Goal: Task Accomplishment & Management: Manage account settings

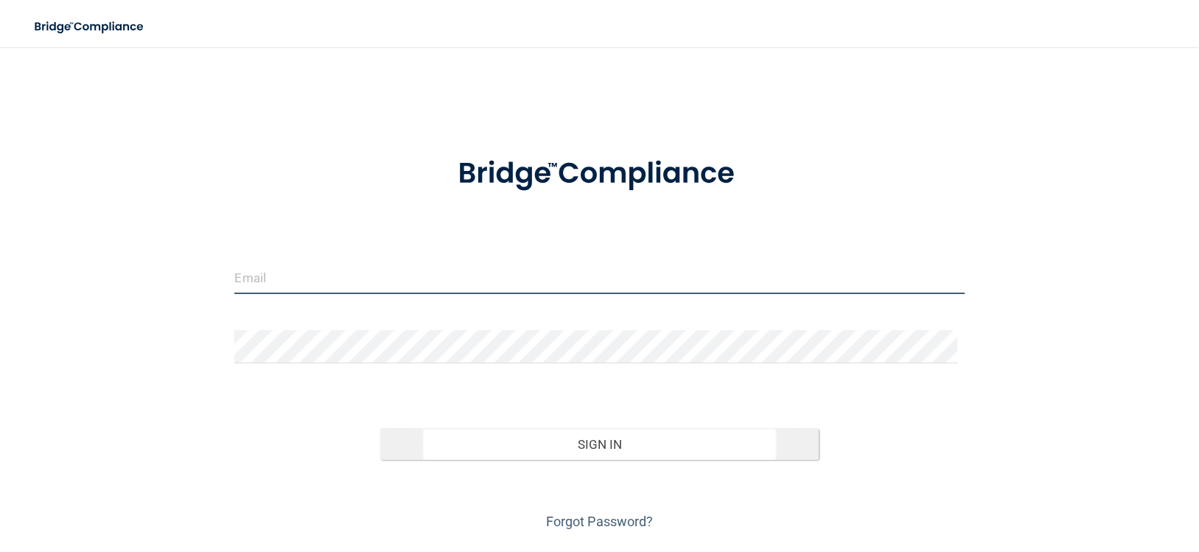
type input "[PERSON_NAME][EMAIL_ADDRESS][PERSON_NAME][DOMAIN_NAME]"
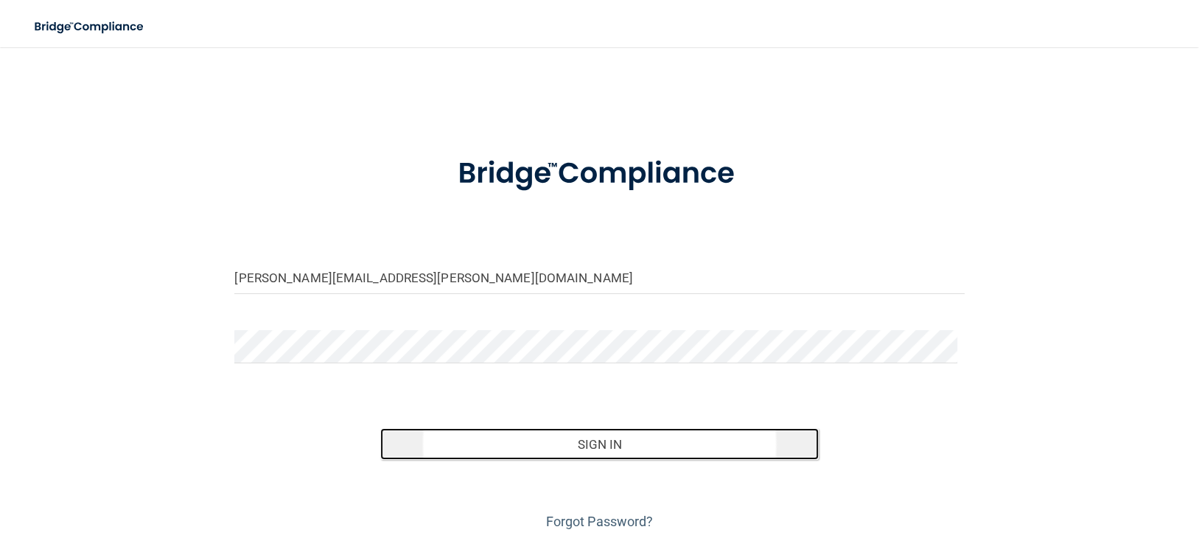
click at [629, 448] on button "Sign In" at bounding box center [599, 444] width 438 height 32
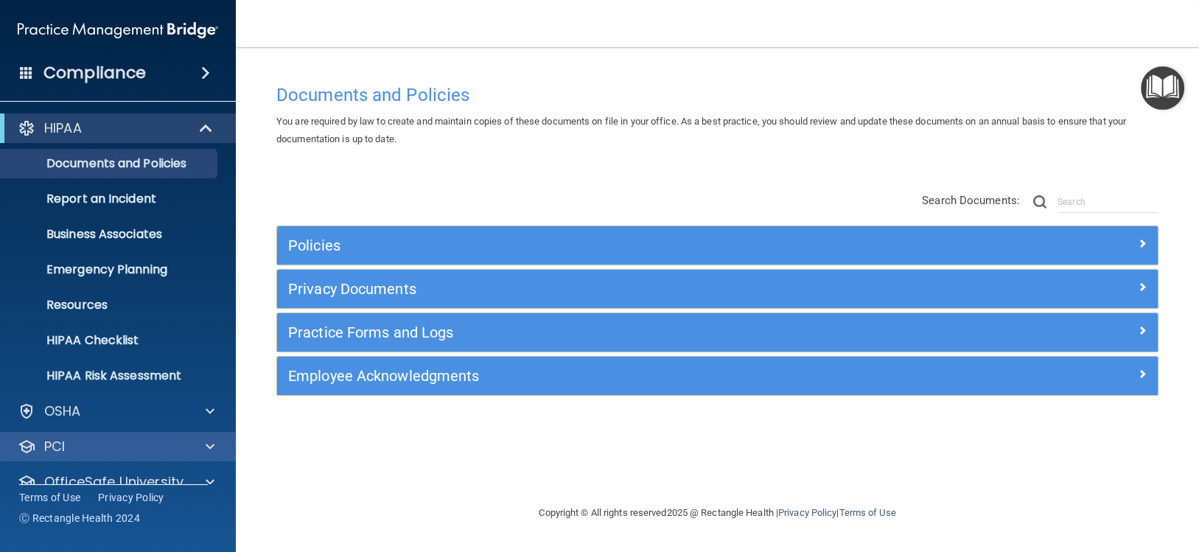
scroll to position [59, 0]
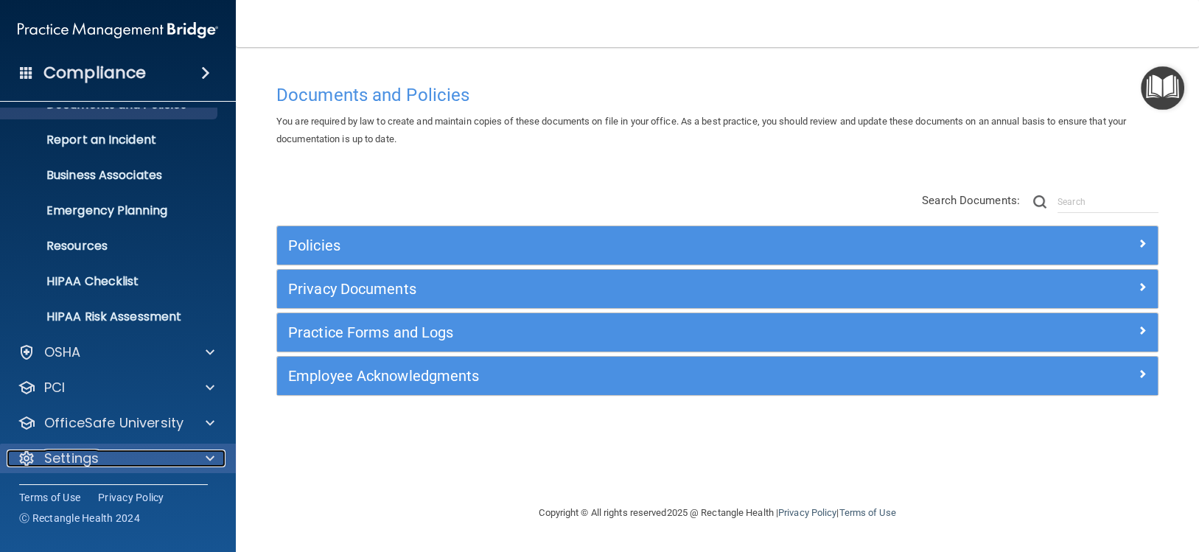
click at [96, 458] on p "Settings" at bounding box center [71, 459] width 55 height 18
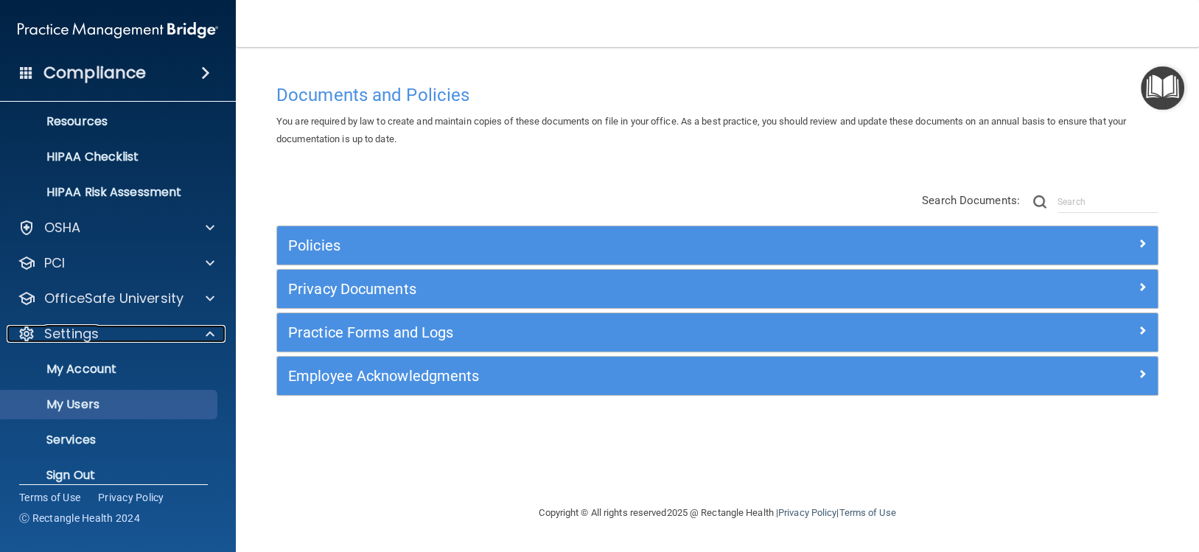
scroll to position [200, 0]
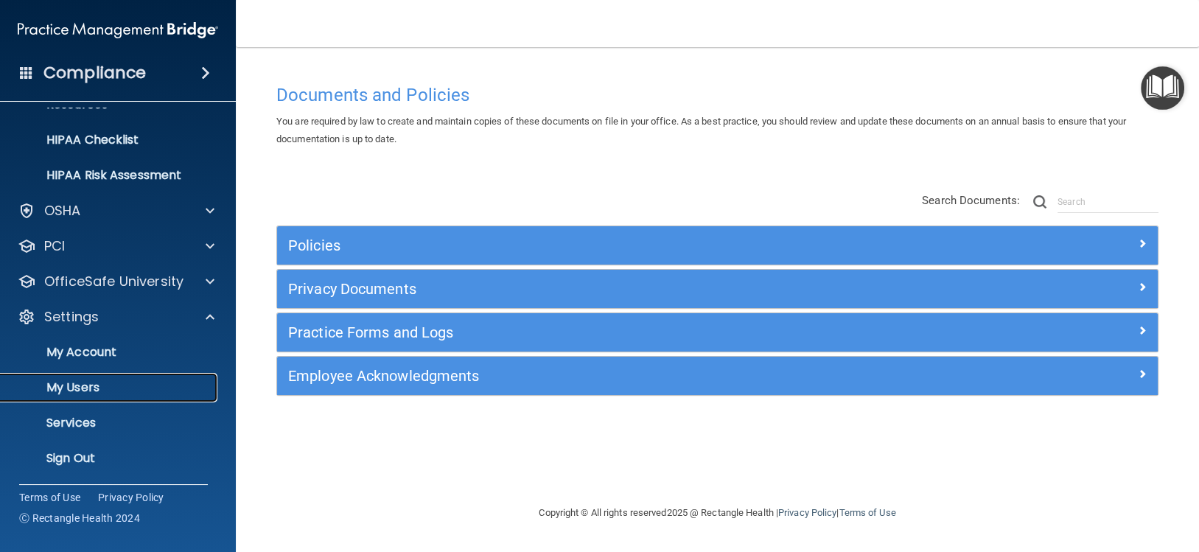
click at [69, 382] on p "My Users" at bounding box center [110, 387] width 201 height 15
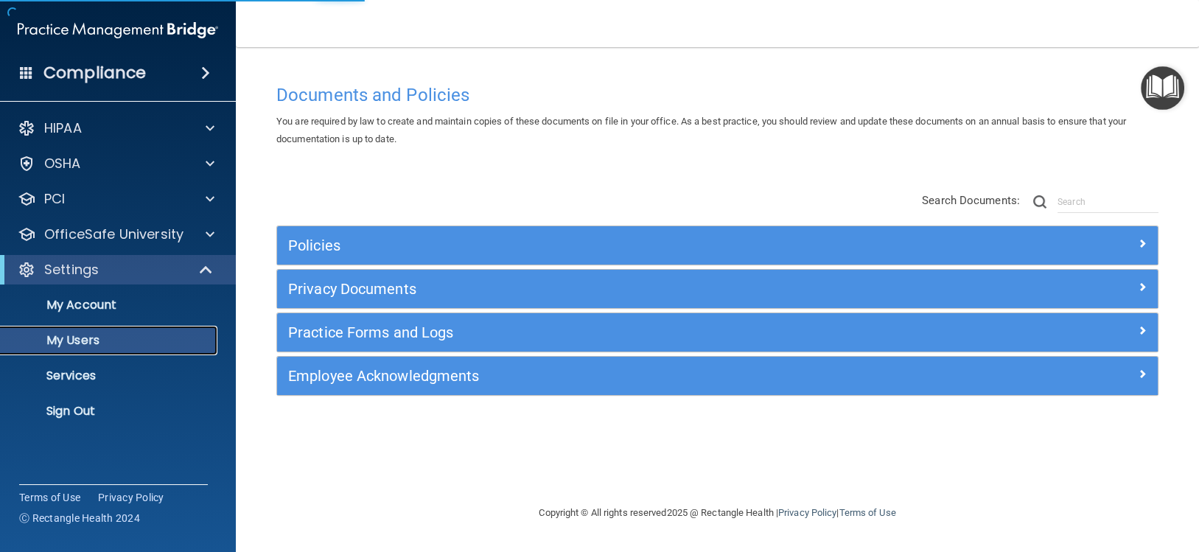
select select "20"
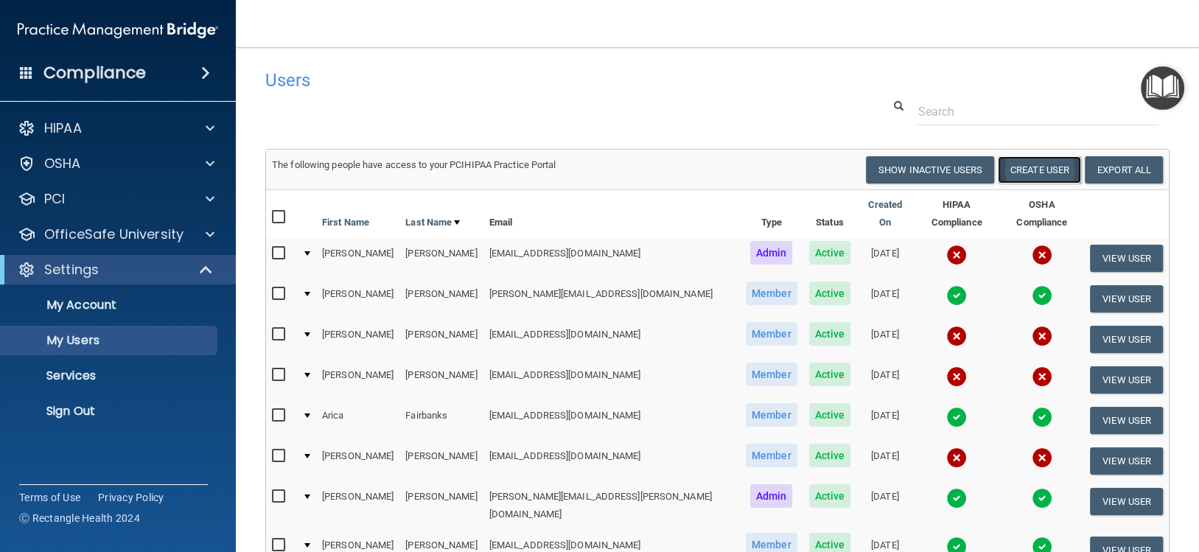
click at [1037, 170] on button "Create User" at bounding box center [1039, 169] width 83 height 27
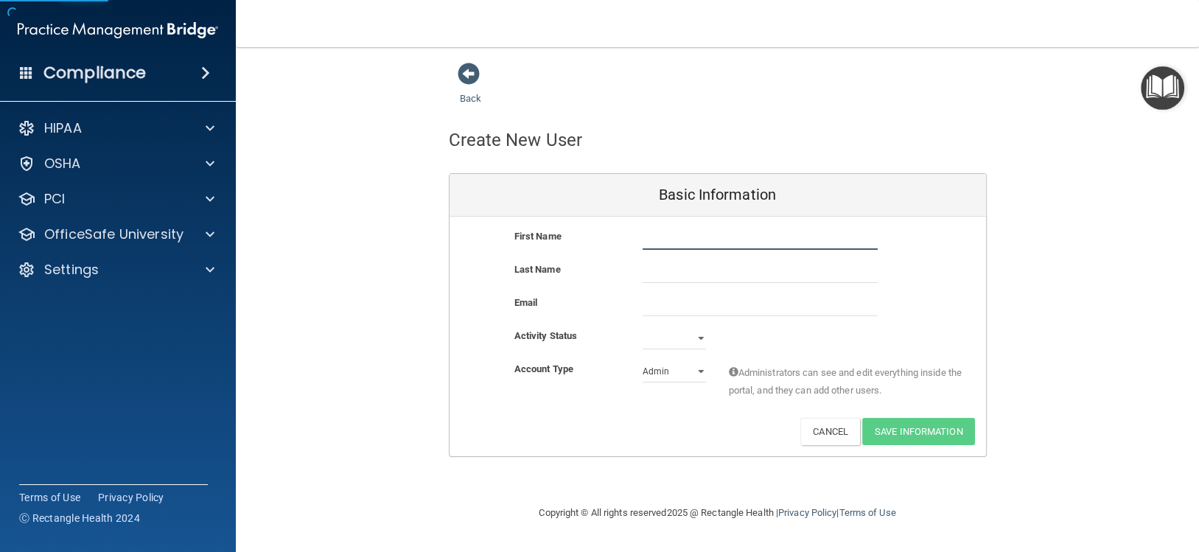
click at [710, 245] on input "text" at bounding box center [760, 239] width 235 height 22
type input "[PERSON_NAME]"
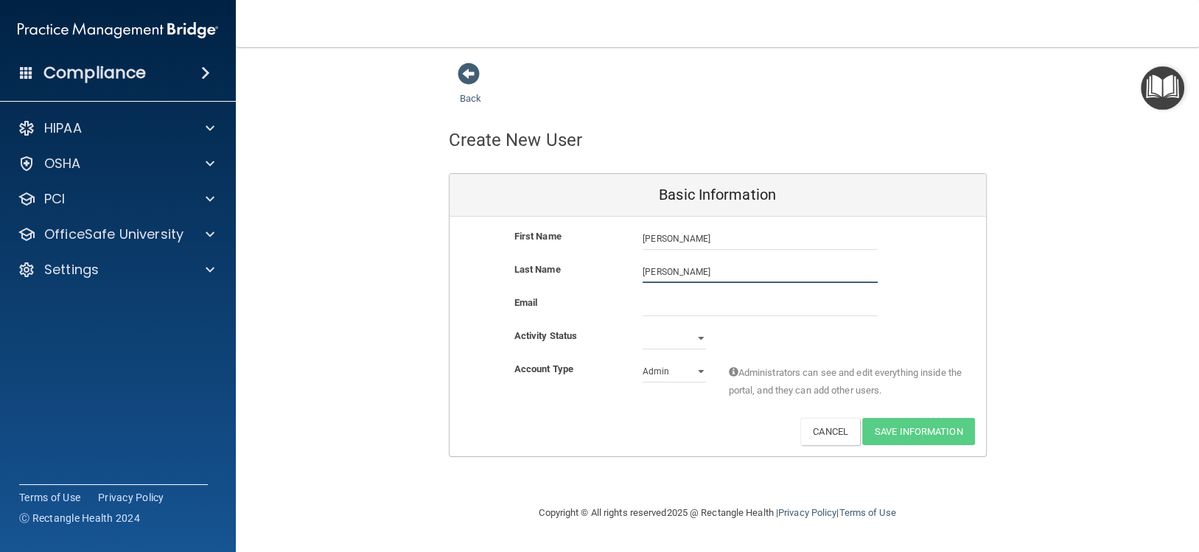
type input "[PERSON_NAME]"
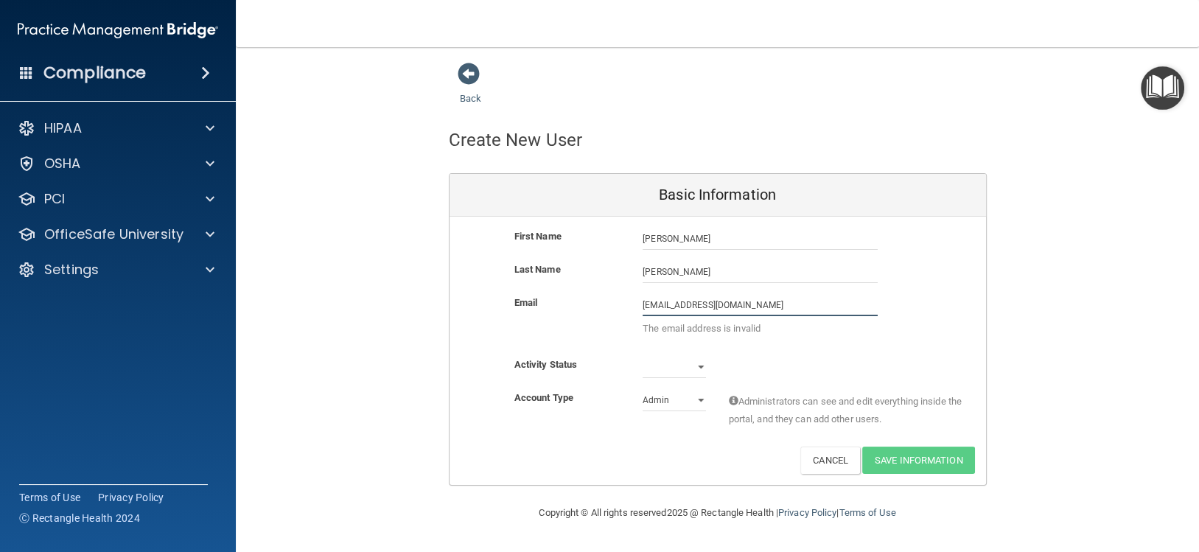
type input "[EMAIL_ADDRESS][DOMAIN_NAME]"
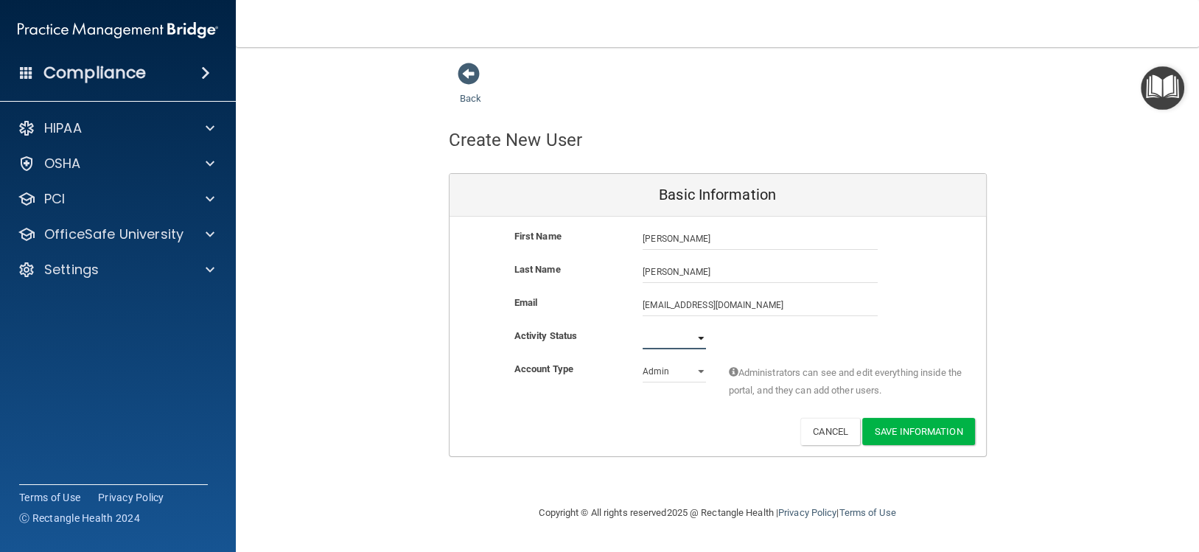
click at [678, 337] on select "Active Inactive" at bounding box center [674, 338] width 63 height 22
select select "active"
click at [643, 327] on select "Active Inactive" at bounding box center [674, 338] width 63 height 22
click at [666, 372] on select "Admin Member" at bounding box center [674, 371] width 63 height 22
select select "practice_member"
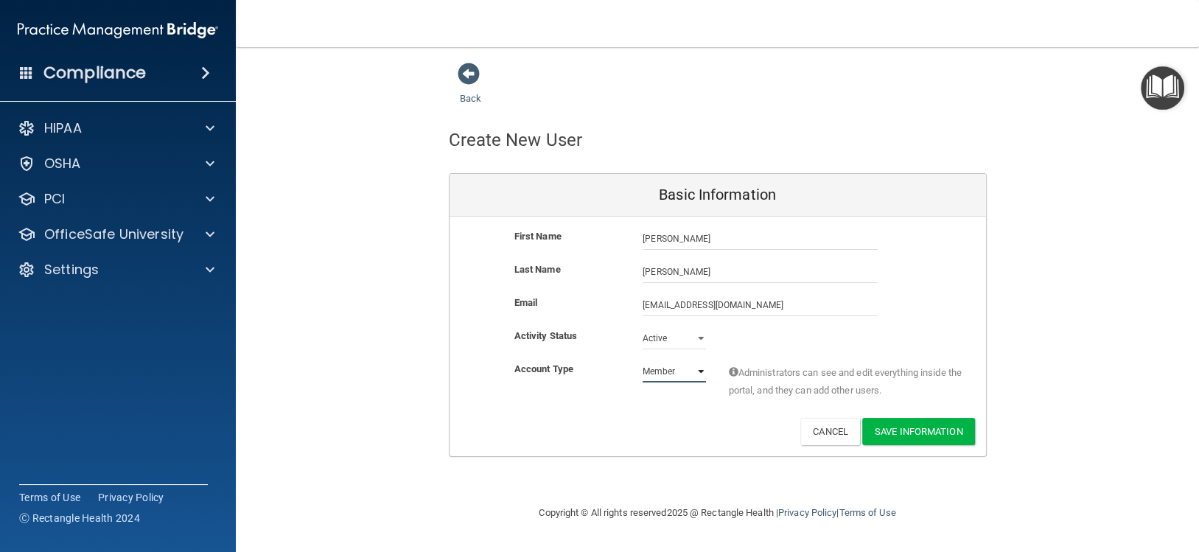
click at [643, 360] on select "Admin Member" at bounding box center [674, 371] width 63 height 22
click at [958, 434] on button "Save Information" at bounding box center [918, 431] width 113 height 27
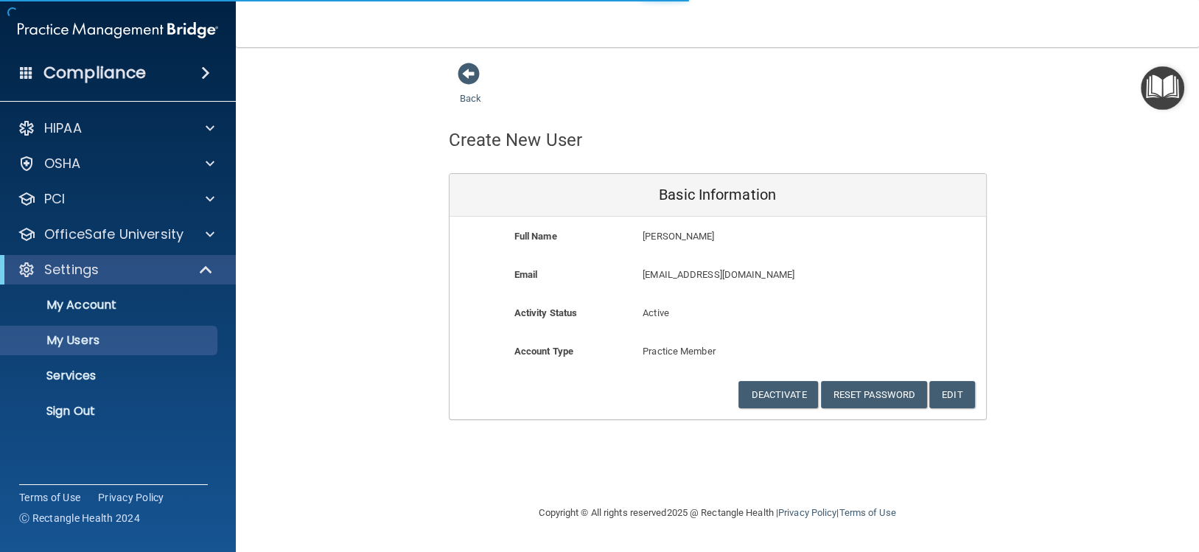
select select "20"
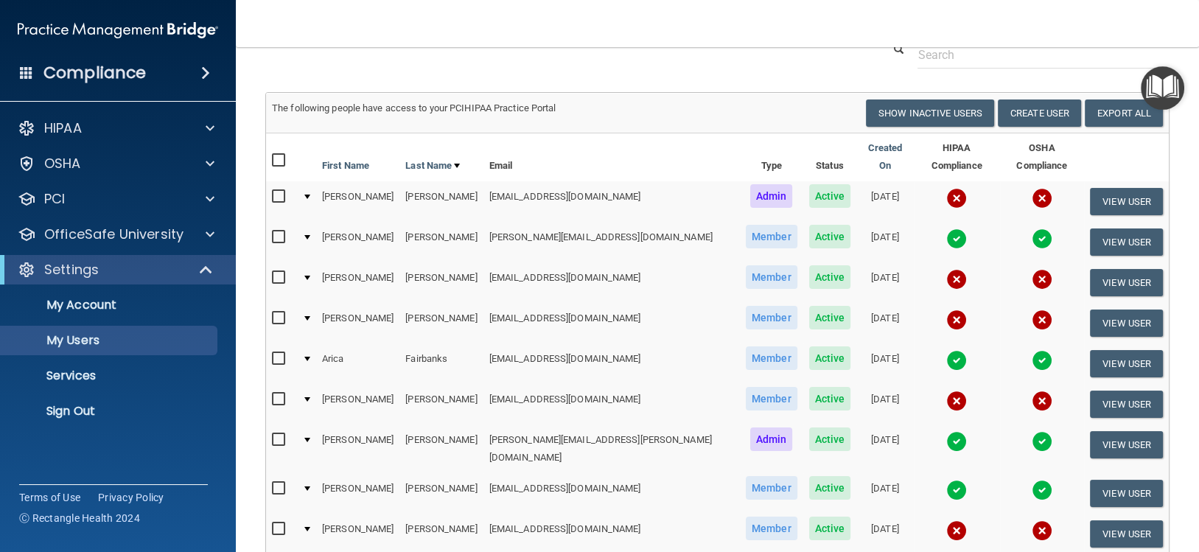
scroll to position [147, 0]
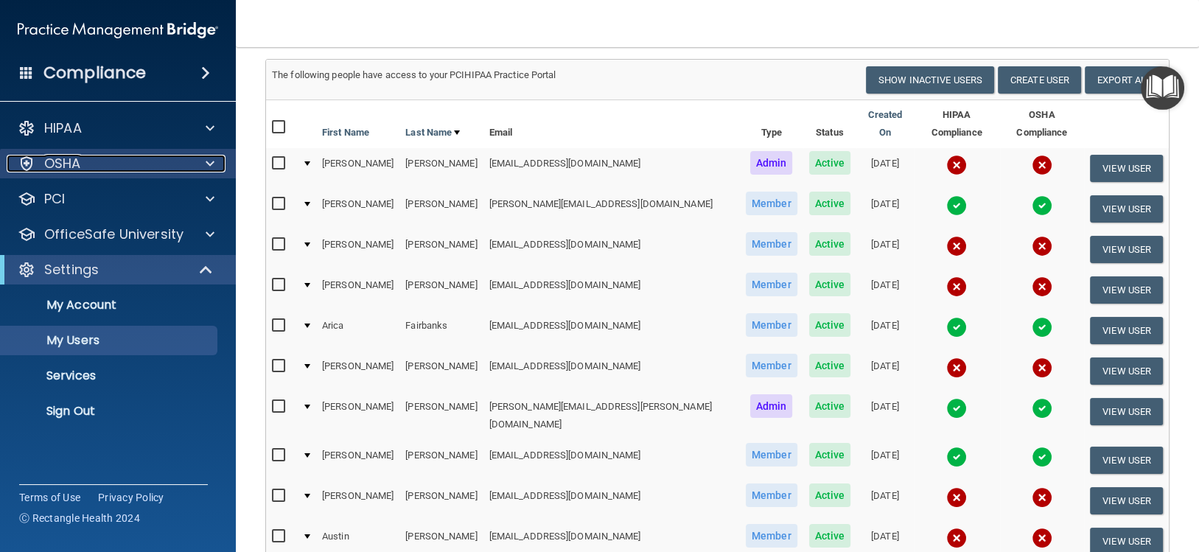
click at [74, 172] on p "OSHA" at bounding box center [62, 164] width 37 height 18
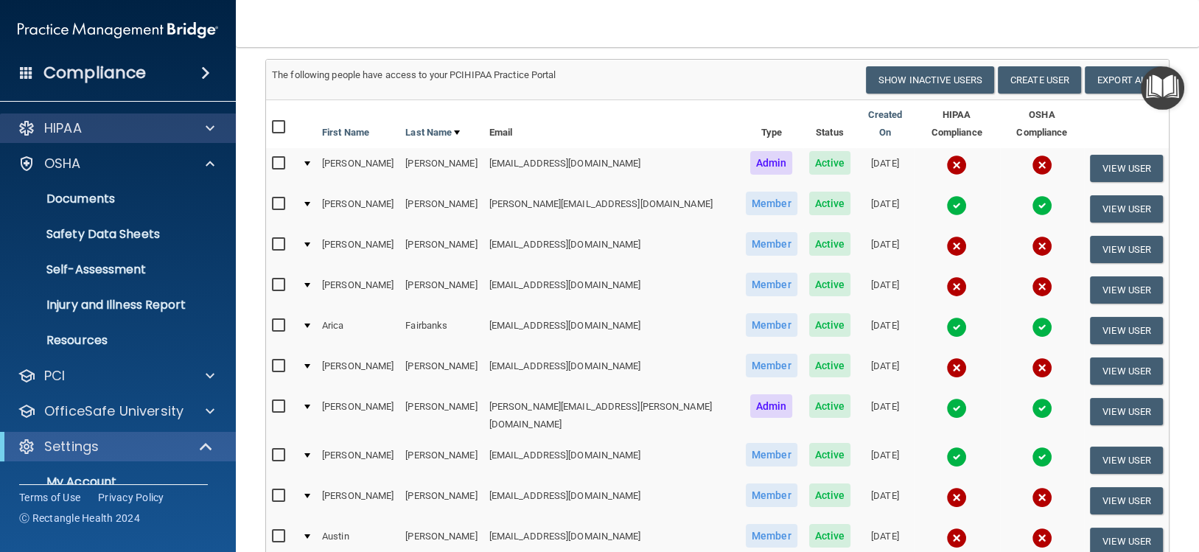
click at [82, 139] on div "HIPAA" at bounding box center [118, 128] width 237 height 29
click at [120, 125] on div "HIPAA" at bounding box center [98, 128] width 183 height 18
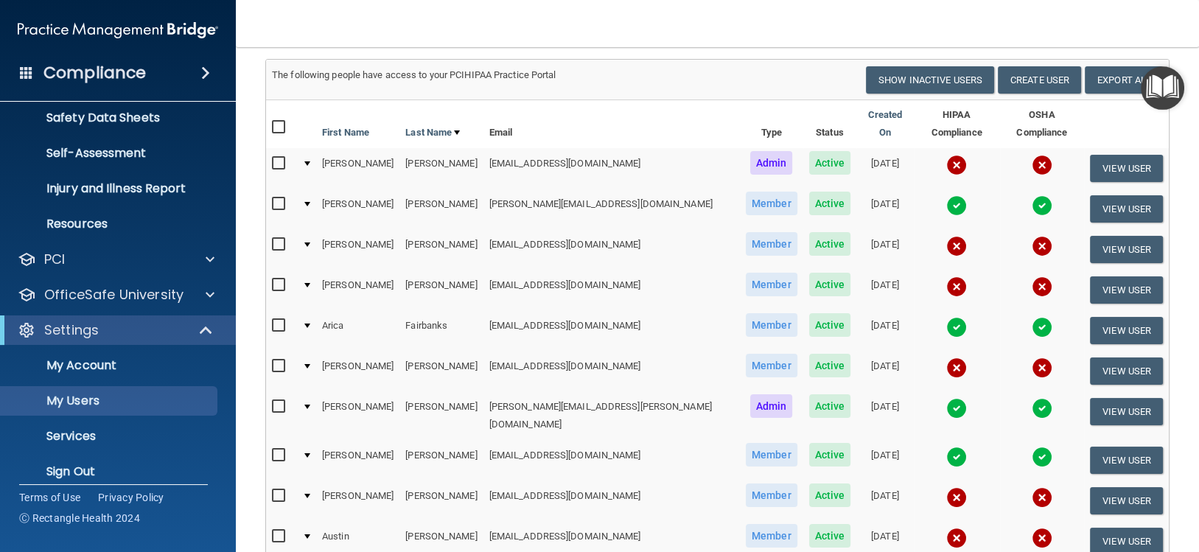
scroll to position [369, 0]
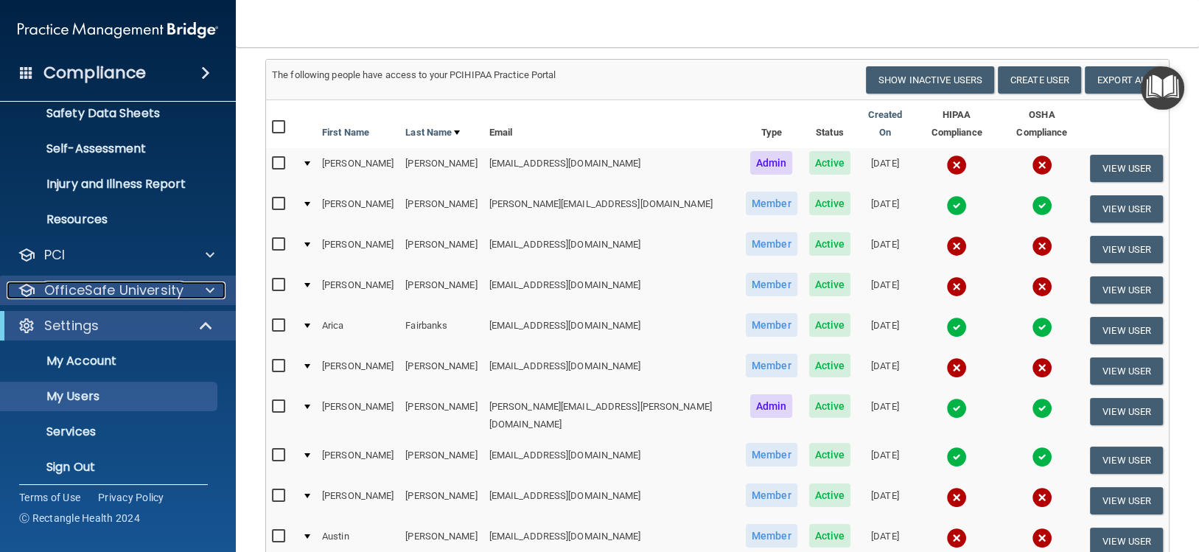
click at [140, 284] on p "OfficeSafe University" at bounding box center [113, 291] width 139 height 18
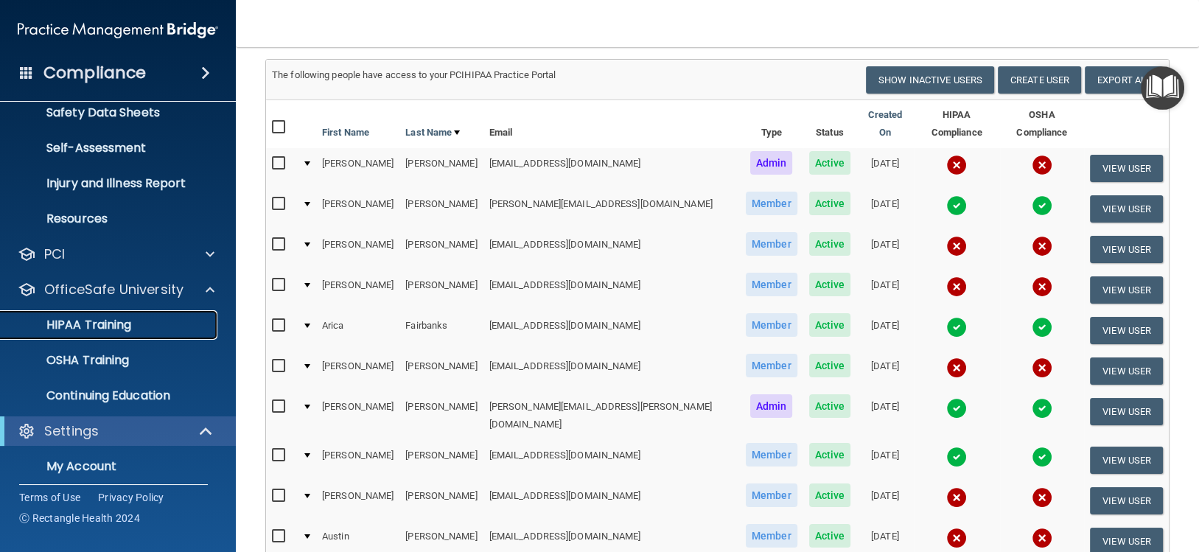
click at [69, 318] on p "HIPAA Training" at bounding box center [71, 325] width 122 height 15
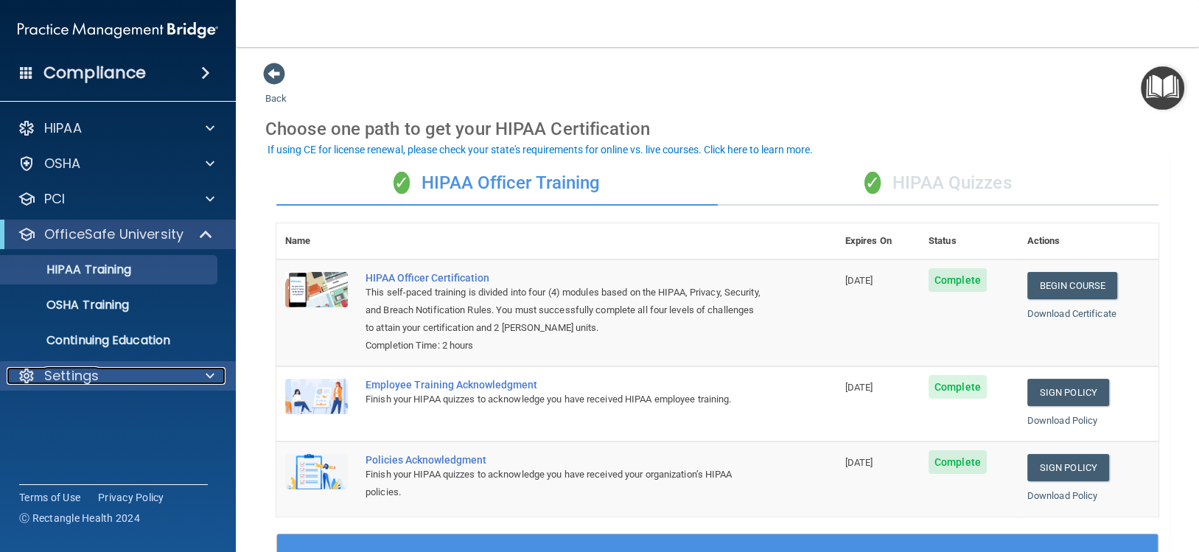
click at [90, 373] on p "Settings" at bounding box center [71, 376] width 55 height 18
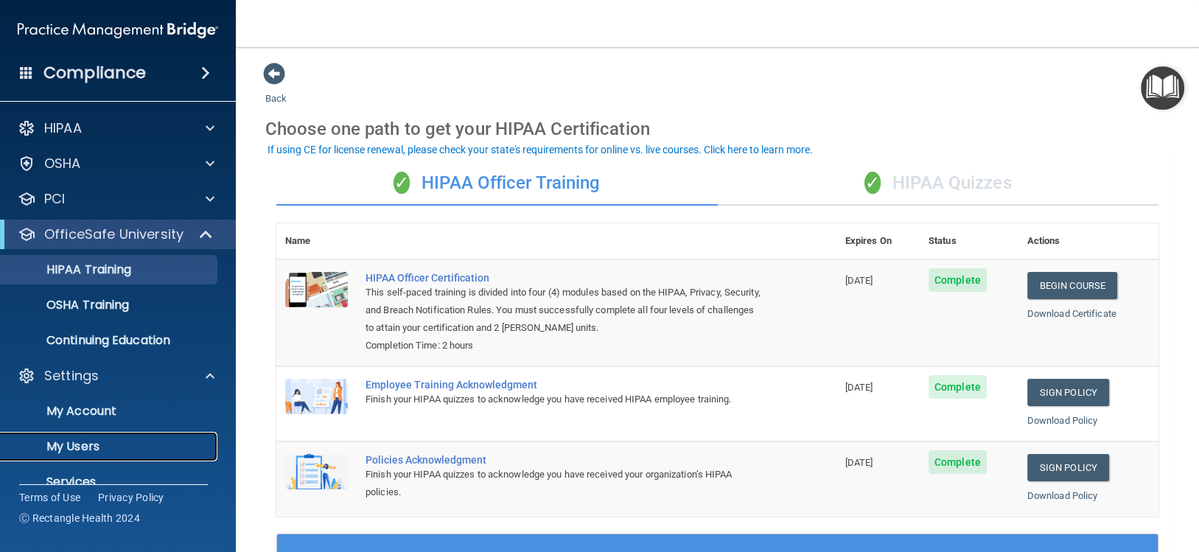
click at [69, 453] on p "My Users" at bounding box center [110, 446] width 201 height 15
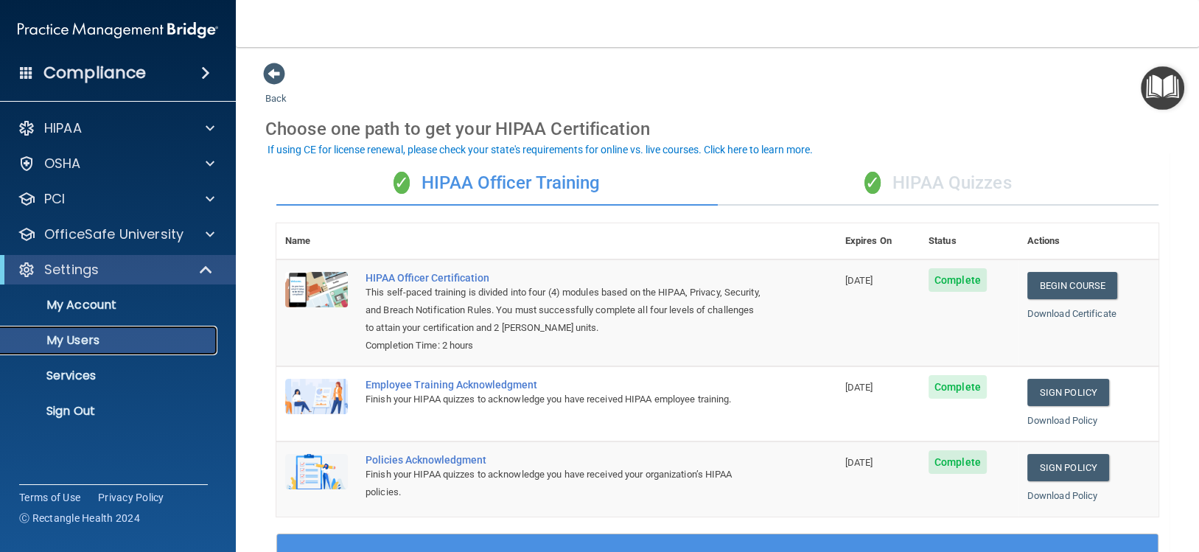
click at [69, 426] on ul "My Account My Users Services Sign Out" at bounding box center [118, 355] width 267 height 142
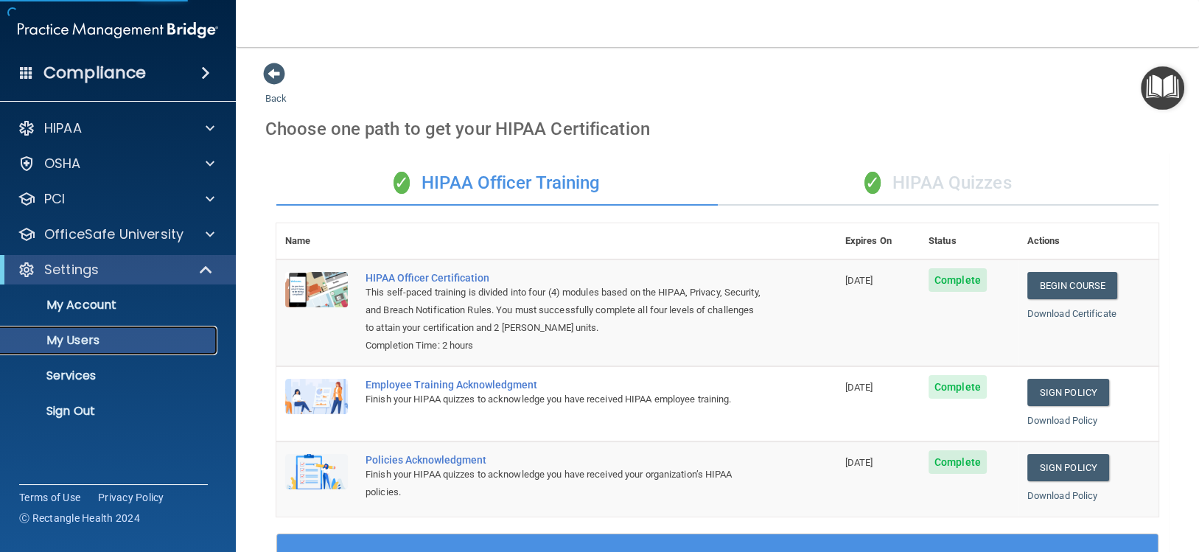
click at [110, 340] on p "My Users" at bounding box center [110, 340] width 201 height 15
select select "20"
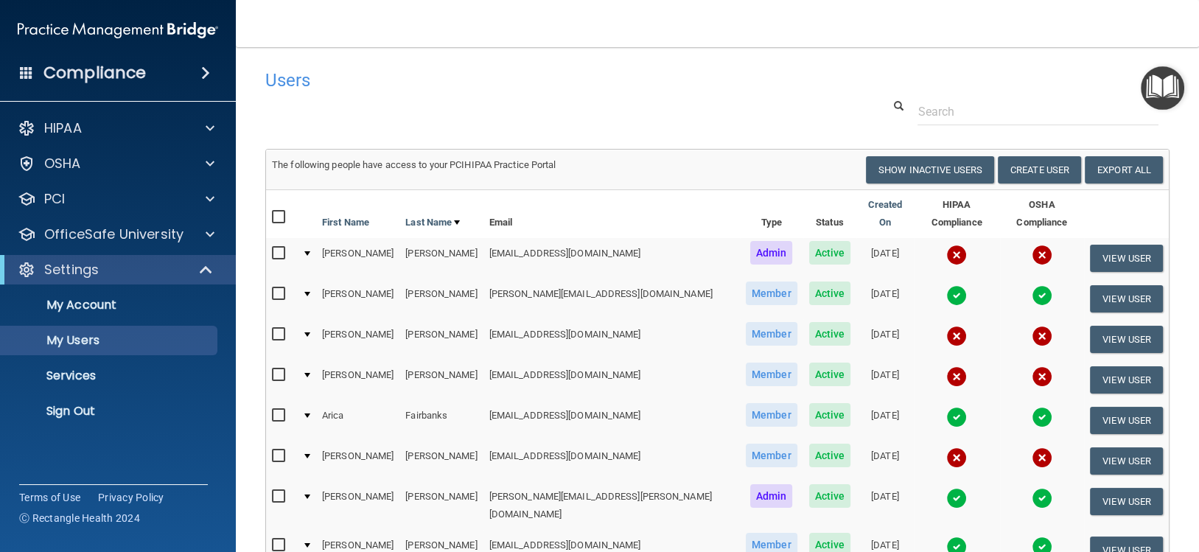
click at [276, 329] on input "checkbox" at bounding box center [280, 335] width 17 height 12
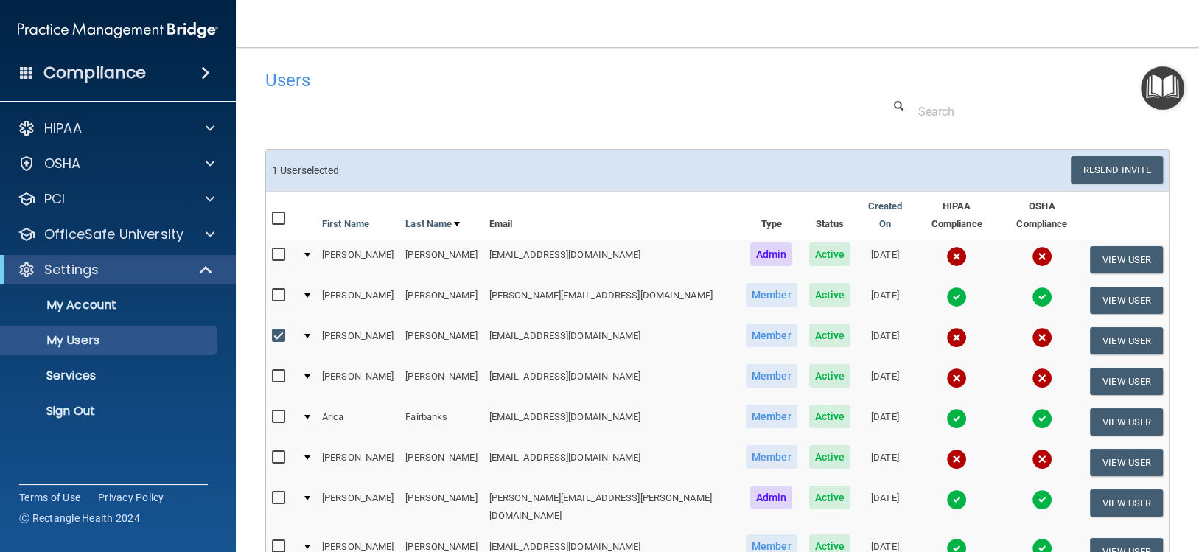
click at [276, 330] on input "checkbox" at bounding box center [280, 336] width 17 height 12
checkbox input "false"
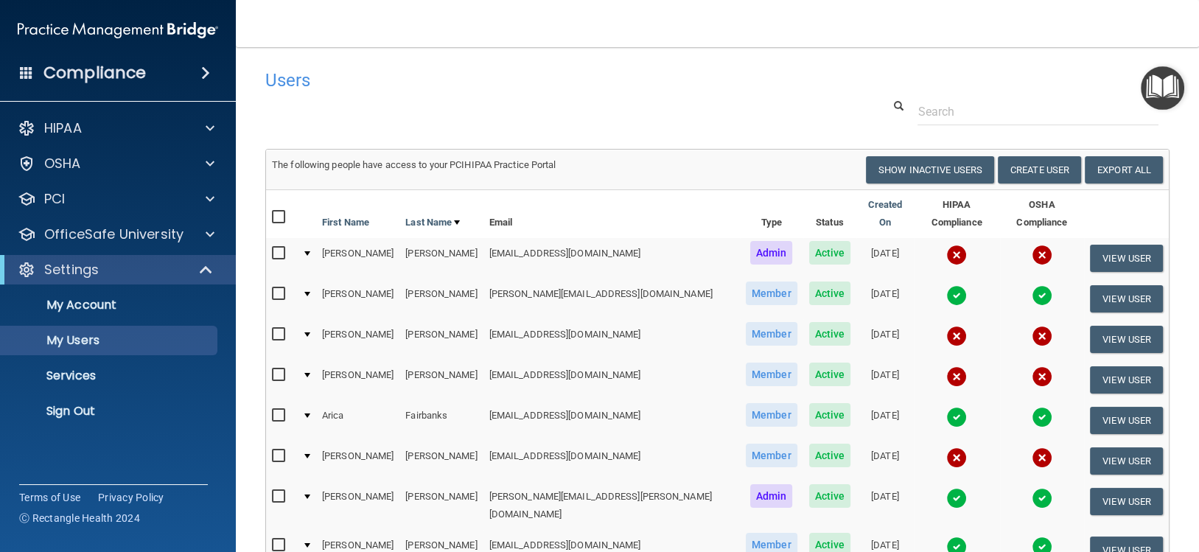
scroll to position [73, 0]
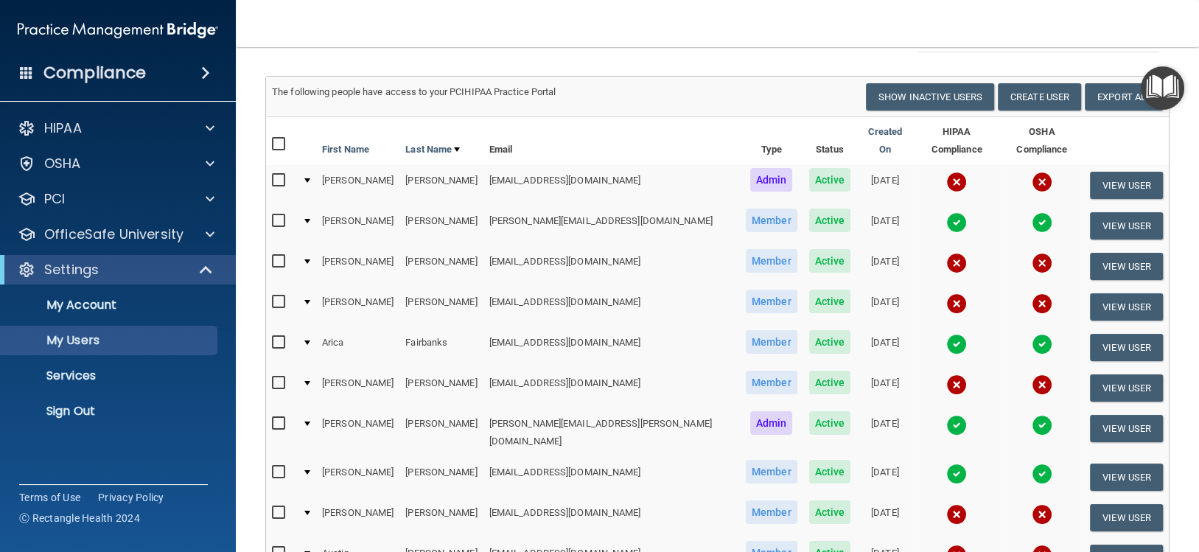
click at [279, 377] on input "checkbox" at bounding box center [280, 383] width 17 height 12
checkbox input "true"
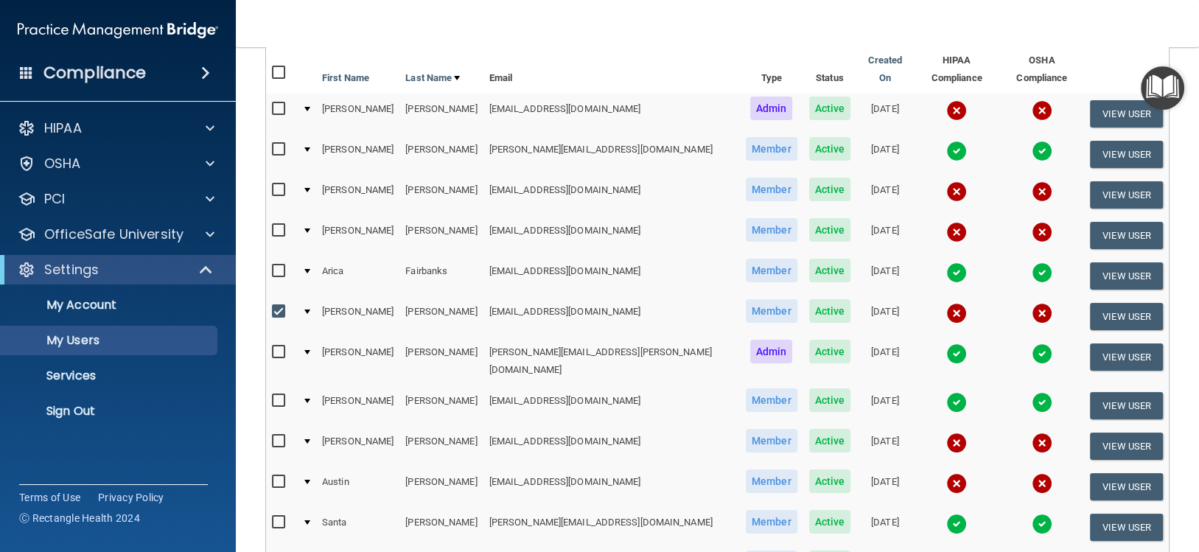
scroll to position [147, 0]
click at [283, 435] on input "checkbox" at bounding box center [280, 441] width 17 height 12
checkbox input "true"
click at [272, 475] on input "checkbox" at bounding box center [280, 481] width 17 height 12
checkbox input "true"
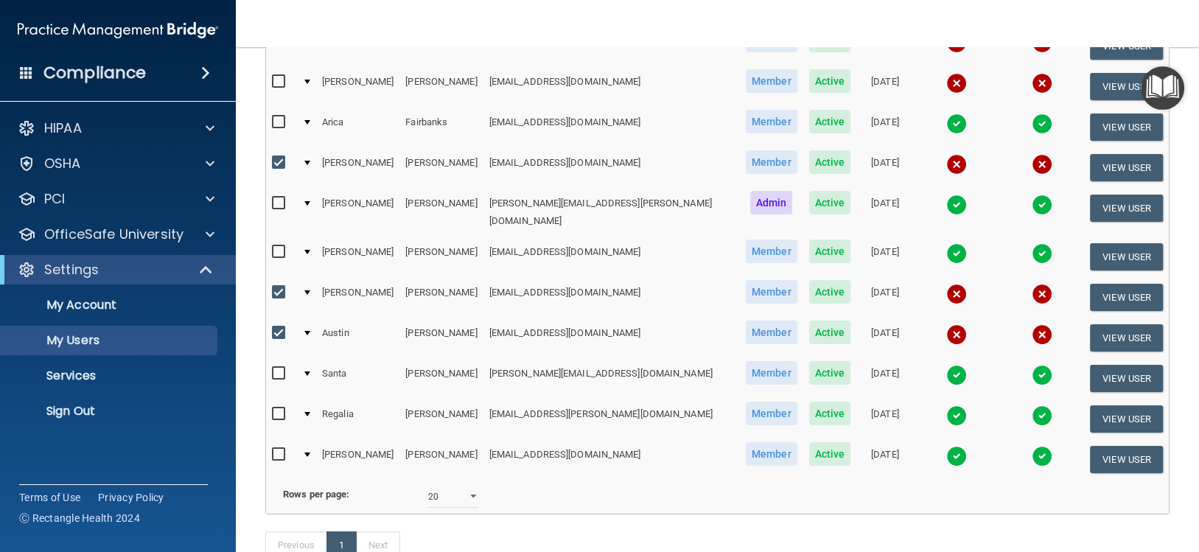
scroll to position [369, 0]
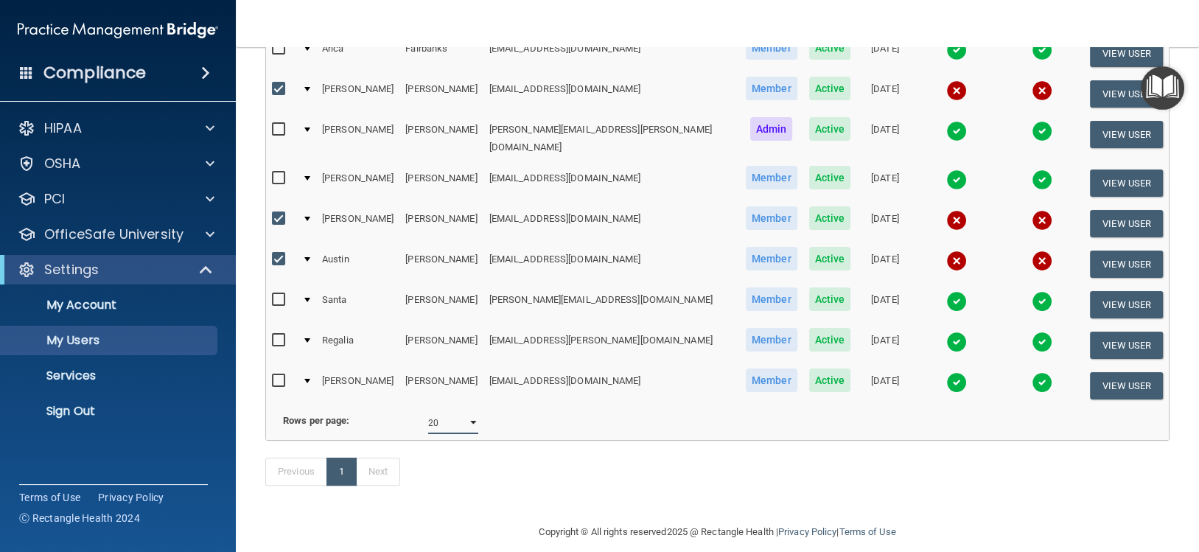
click at [452, 412] on select "10 20 30 40 all" at bounding box center [453, 423] width 50 height 22
select select "30"
click at [428, 412] on select "10 20 30 40 all" at bounding box center [453, 423] width 50 height 22
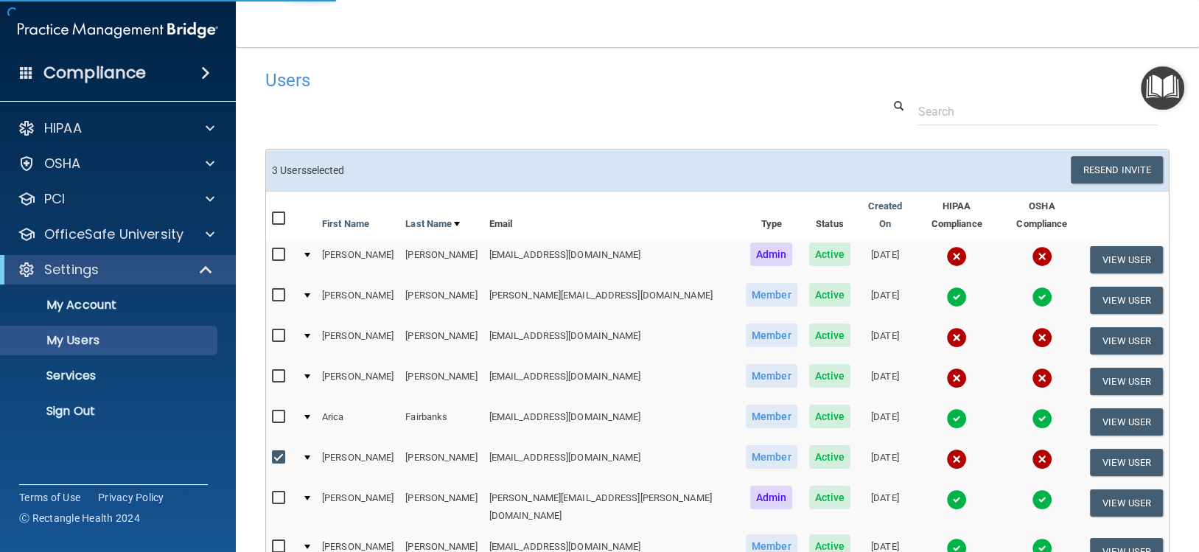
select select "30"
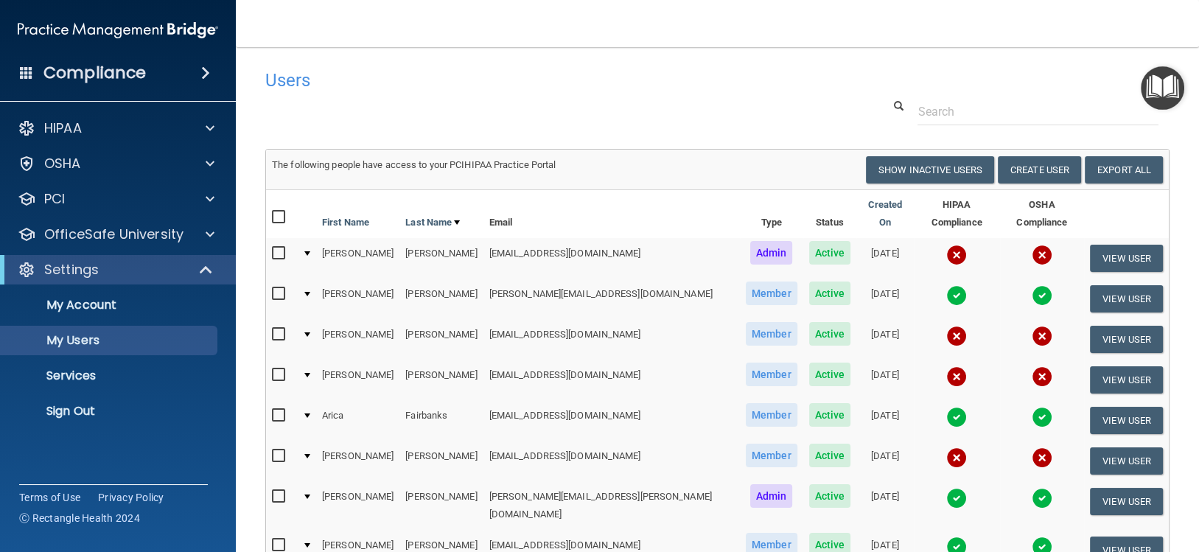
click at [274, 248] on input "checkbox" at bounding box center [280, 254] width 17 height 12
checkbox input "true"
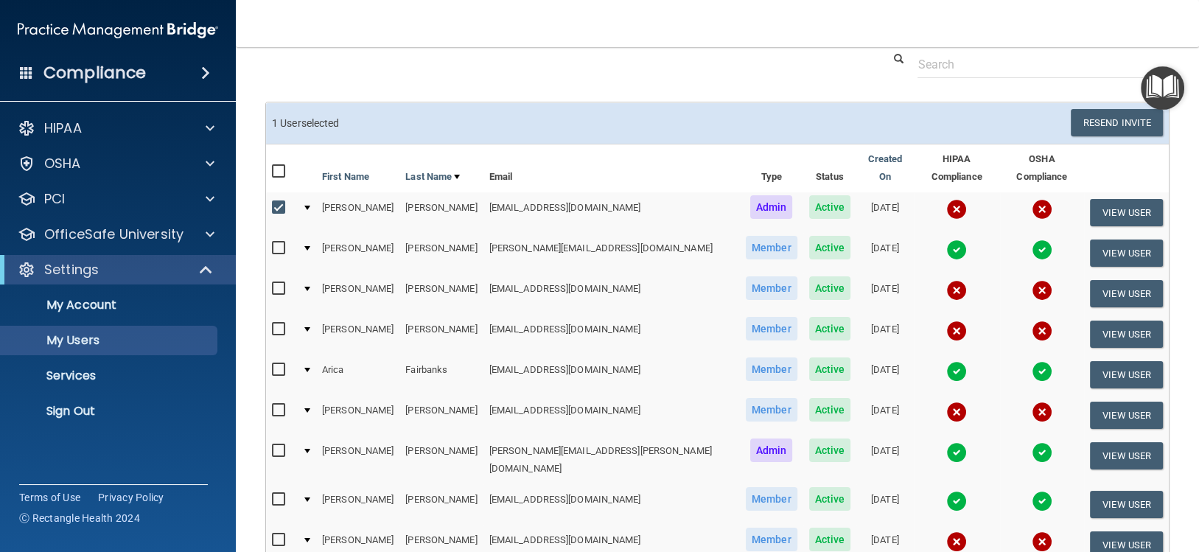
scroll to position [73, 0]
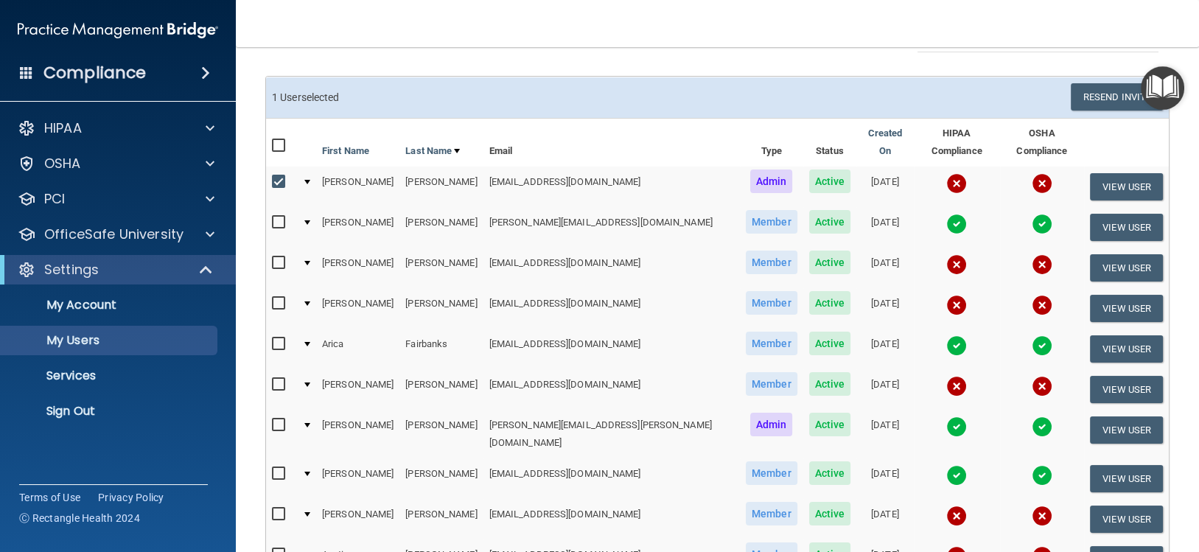
click at [276, 379] on input "checkbox" at bounding box center [280, 385] width 17 height 12
checkbox input "true"
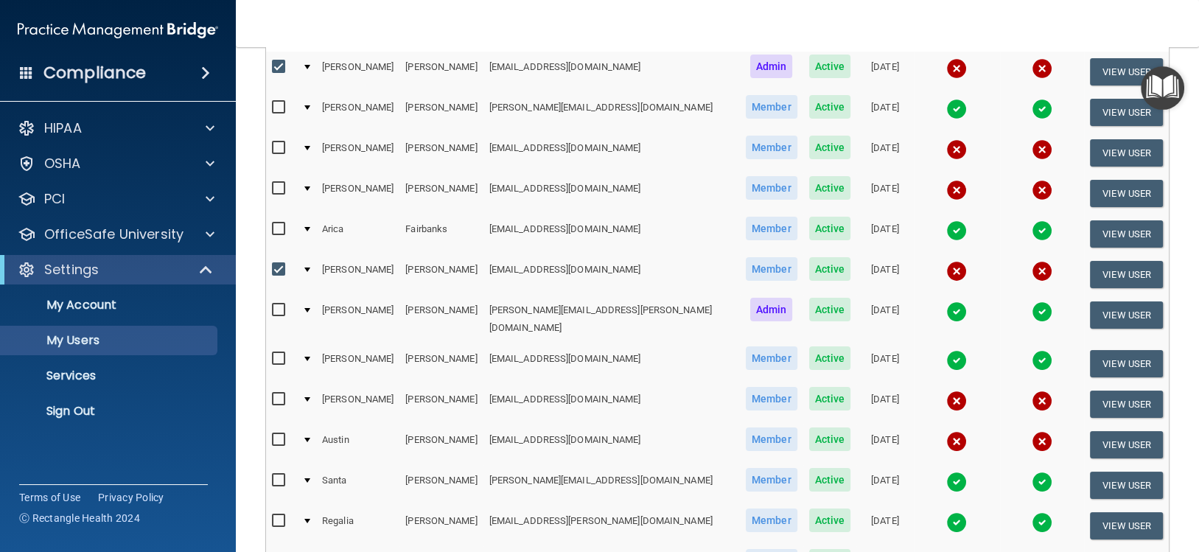
scroll to position [220, 0]
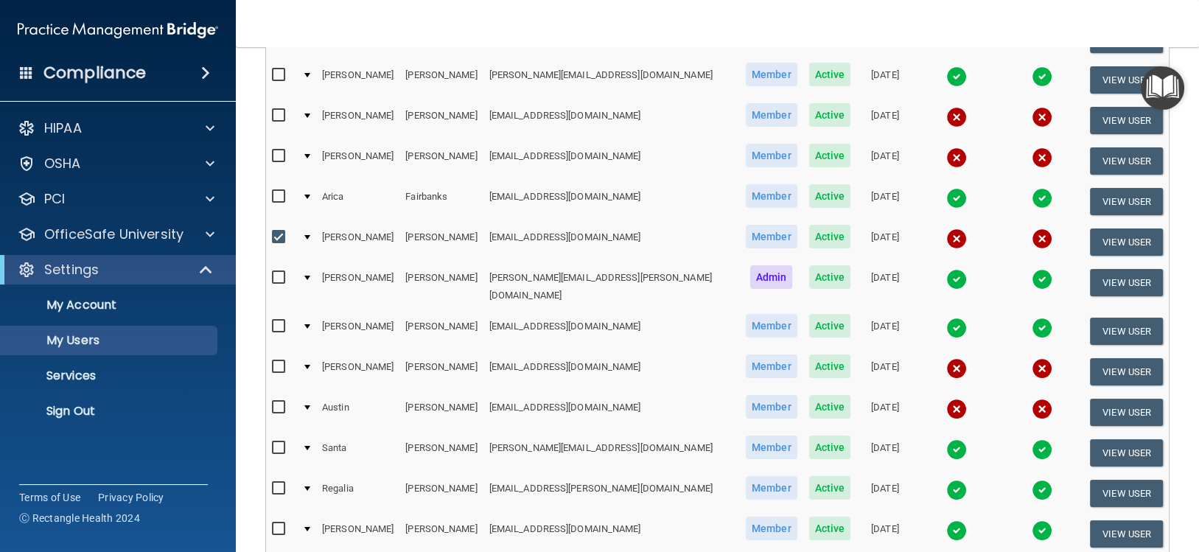
click at [276, 361] on input "checkbox" at bounding box center [280, 367] width 17 height 12
checkbox input "true"
click at [276, 402] on input "checkbox" at bounding box center [280, 408] width 17 height 12
checkbox input "true"
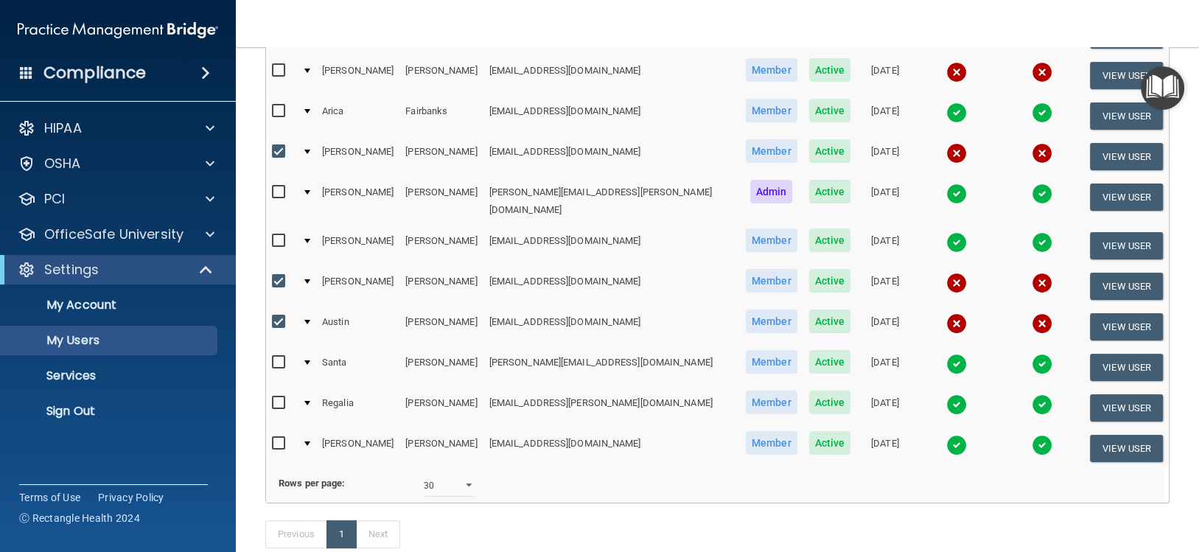
scroll to position [0, 0]
click at [389, 523] on link "Next" at bounding box center [378, 534] width 44 height 28
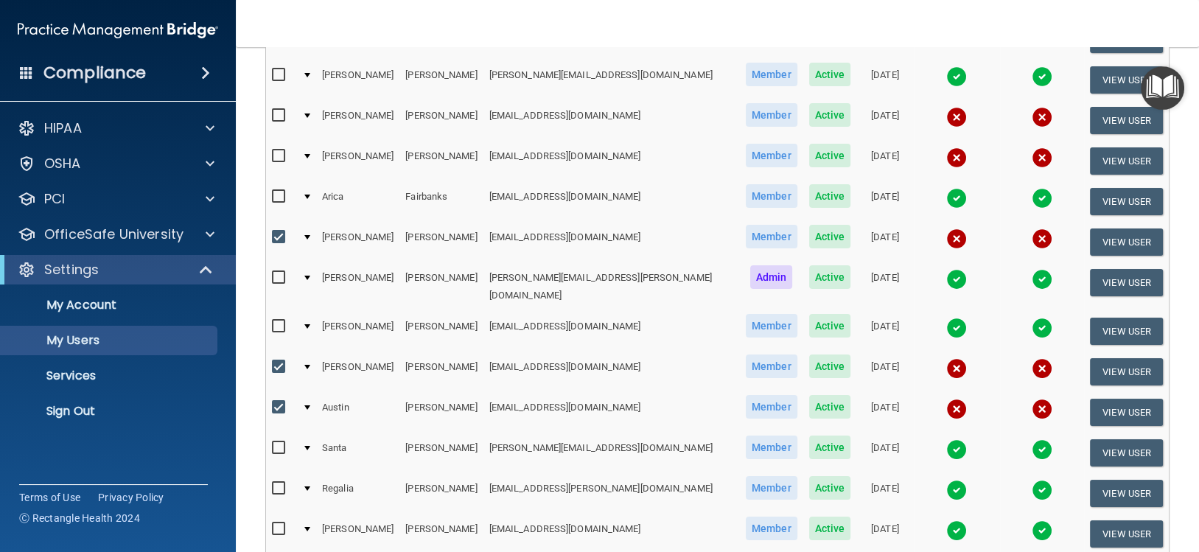
scroll to position [295, 0]
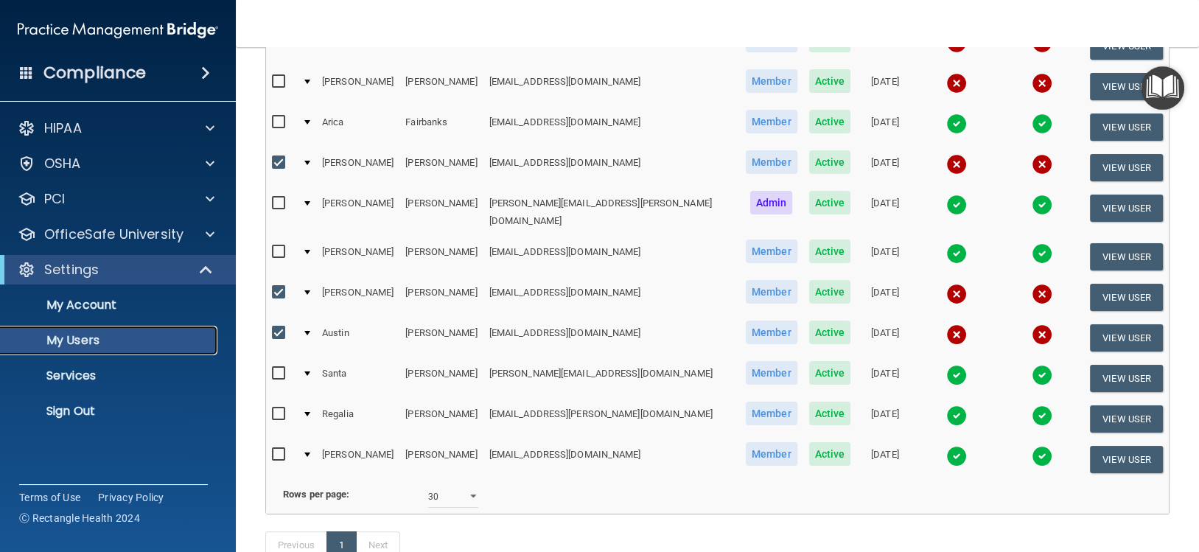
click at [88, 336] on p "My Users" at bounding box center [110, 340] width 201 height 15
select select "20"
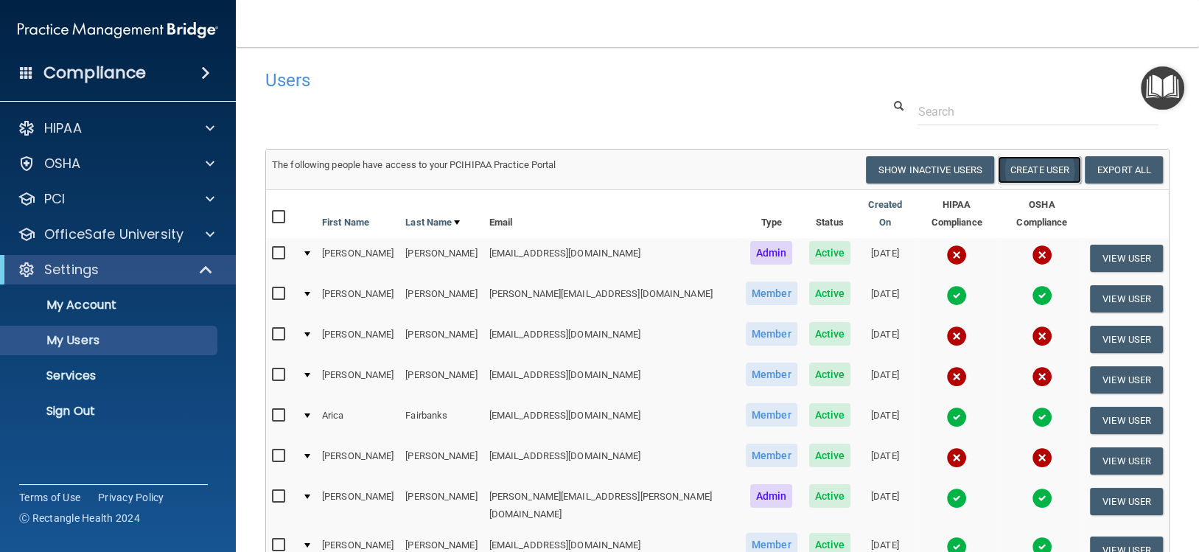
click at [1017, 168] on button "Create User" at bounding box center [1039, 169] width 83 height 27
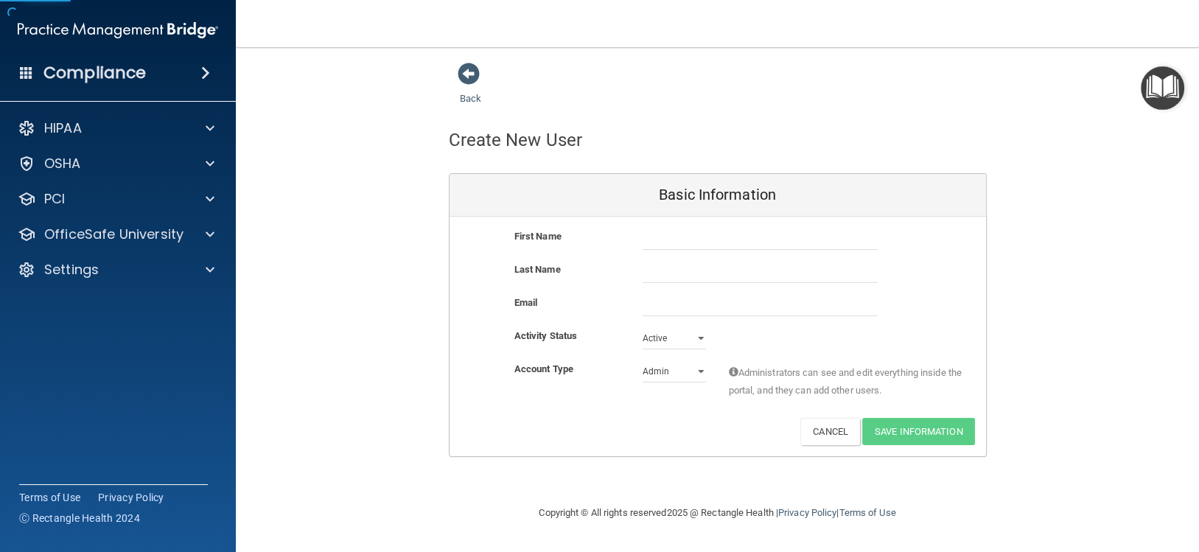
click at [706, 225] on div "First Name Last Name Email Activity Status Active Active Inactive Account Type …" at bounding box center [718, 337] width 537 height 240
click at [703, 236] on input "text" at bounding box center [760, 239] width 235 height 22
type input "[PERSON_NAME]"
click at [697, 276] on input "text" at bounding box center [760, 272] width 235 height 22
type input "[PERSON_NAME]"
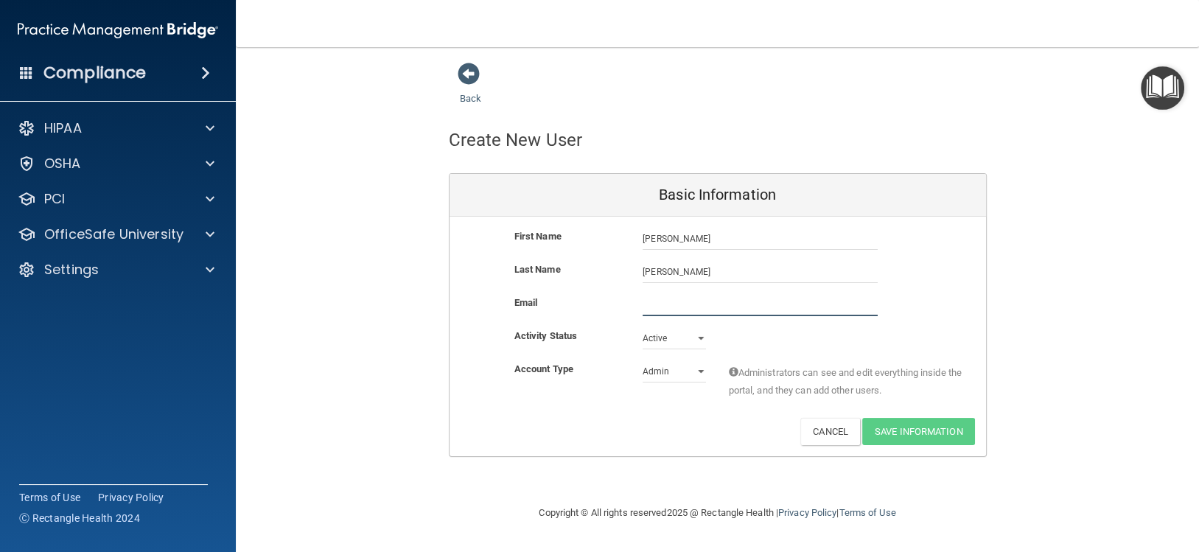
click at [662, 307] on input "email" at bounding box center [760, 305] width 235 height 22
type input "[EMAIL_ADDRESS][DOMAIN_NAME]"
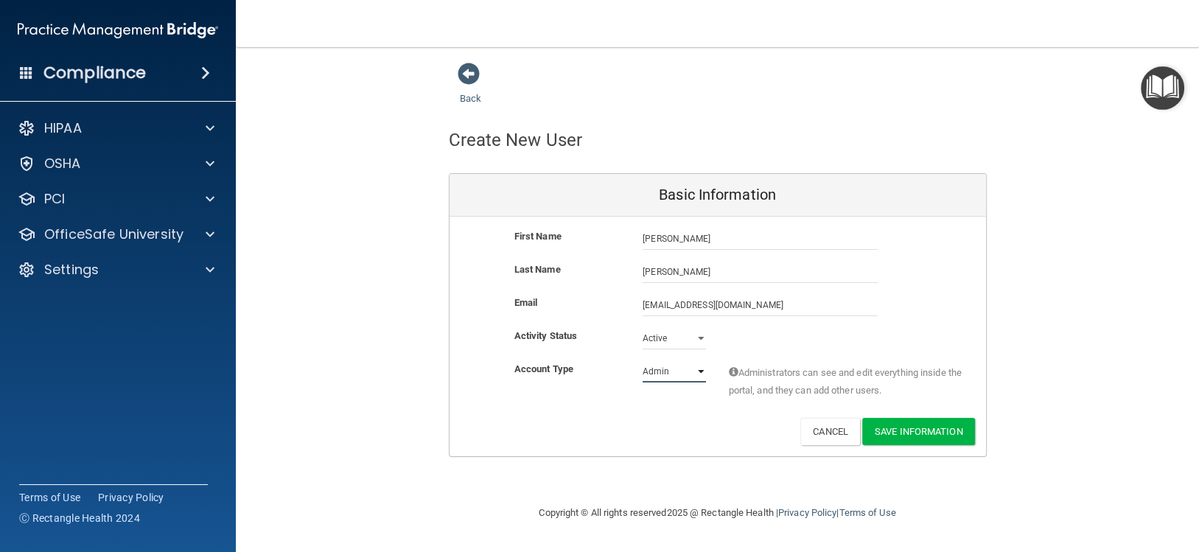
click at [660, 366] on select "Admin Member" at bounding box center [674, 371] width 63 height 22
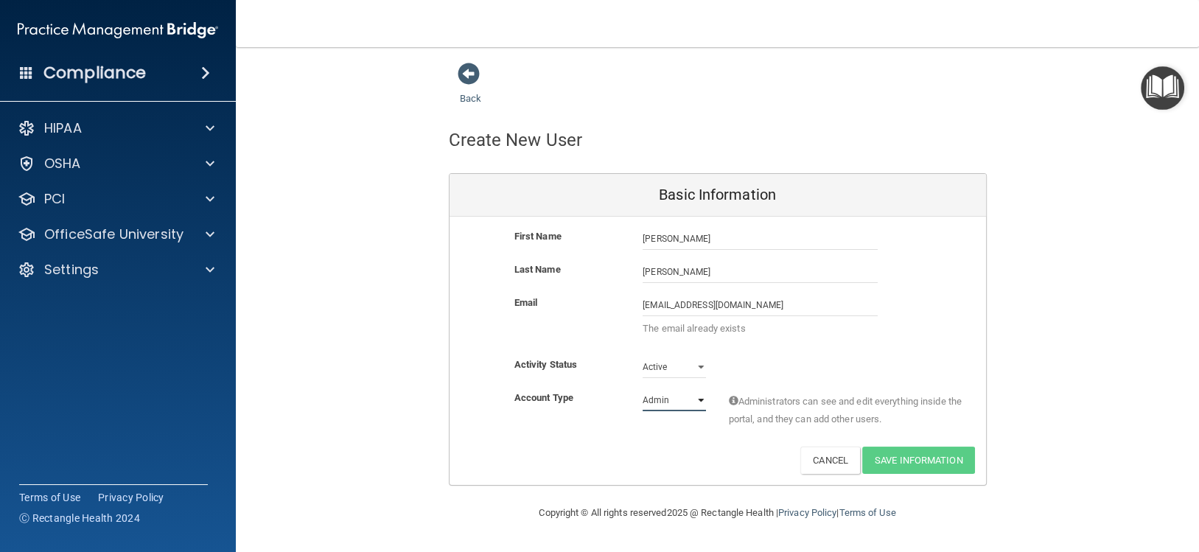
drag, startPoint x: 681, startPoint y: 390, endPoint x: 681, endPoint y: 405, distance: 14.7
click at [681, 394] on select "Admin Member" at bounding box center [674, 400] width 63 height 22
select select "practice_member"
click at [643, 389] on select "Admin Member" at bounding box center [674, 400] width 63 height 22
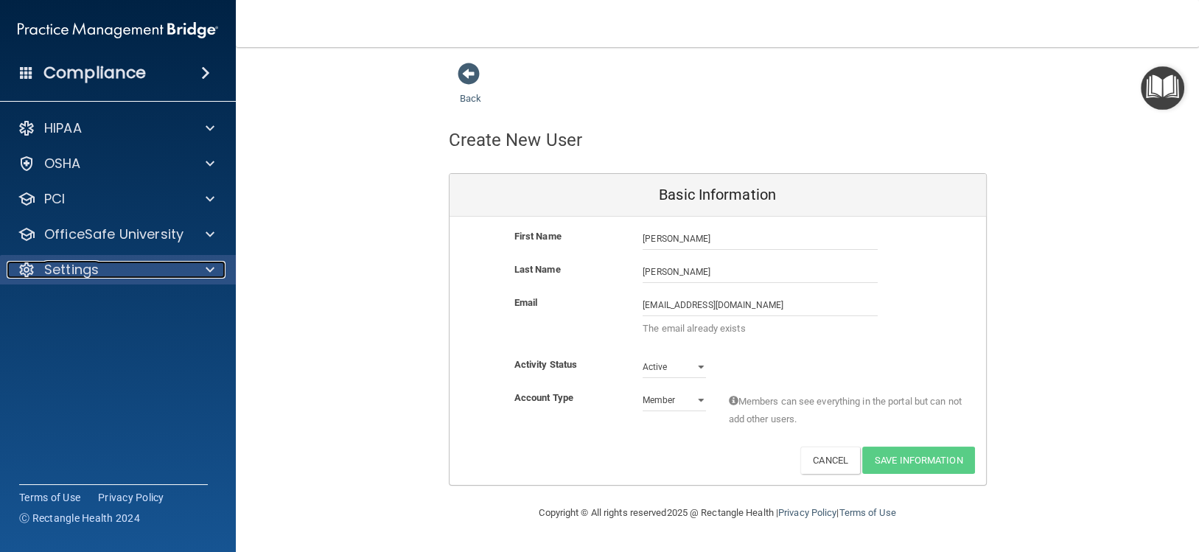
click at [89, 262] on p "Settings" at bounding box center [71, 270] width 55 height 18
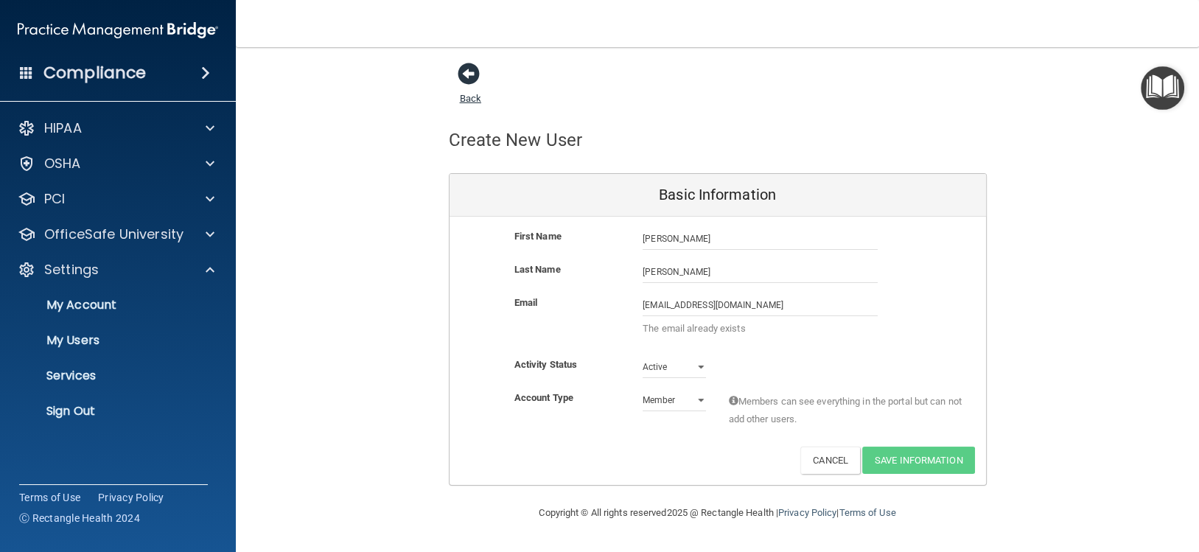
click at [460, 78] on span at bounding box center [469, 74] width 22 height 22
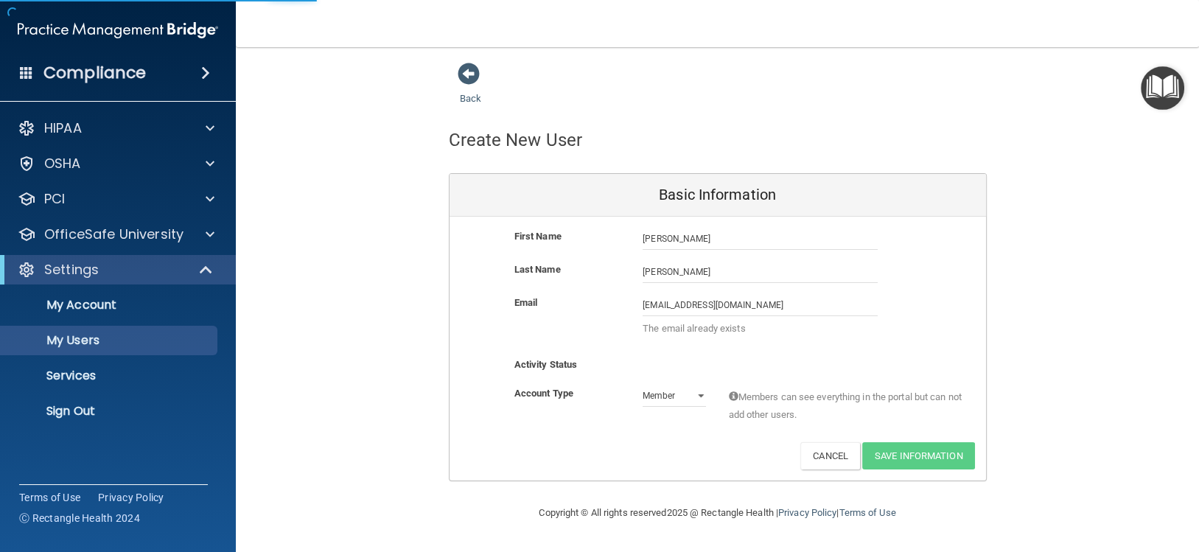
select select "20"
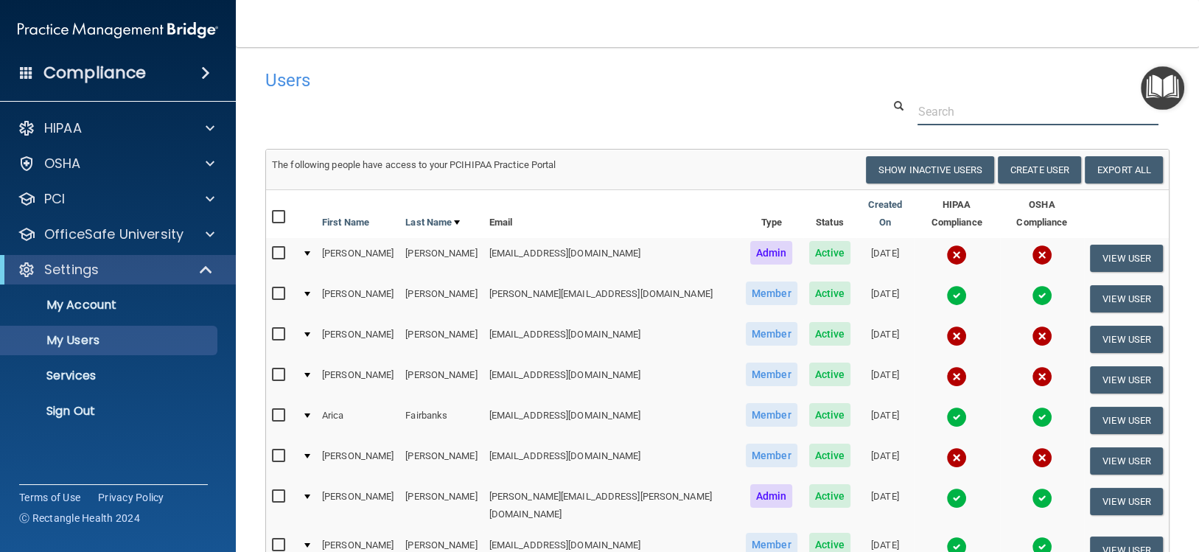
click at [966, 116] on input "text" at bounding box center [1038, 111] width 241 height 27
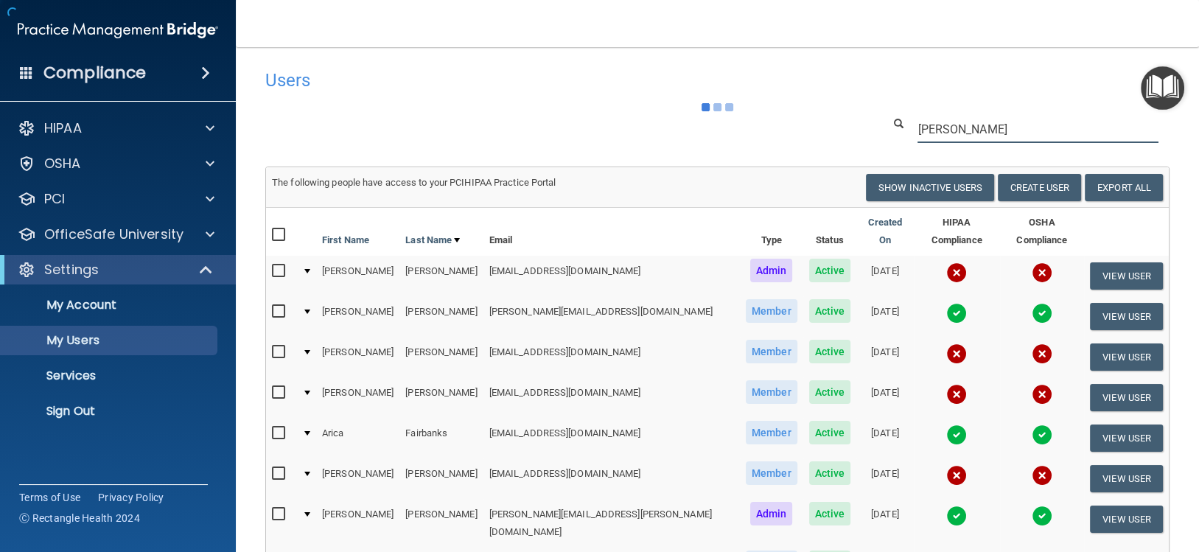
type input "[PERSON_NAME]"
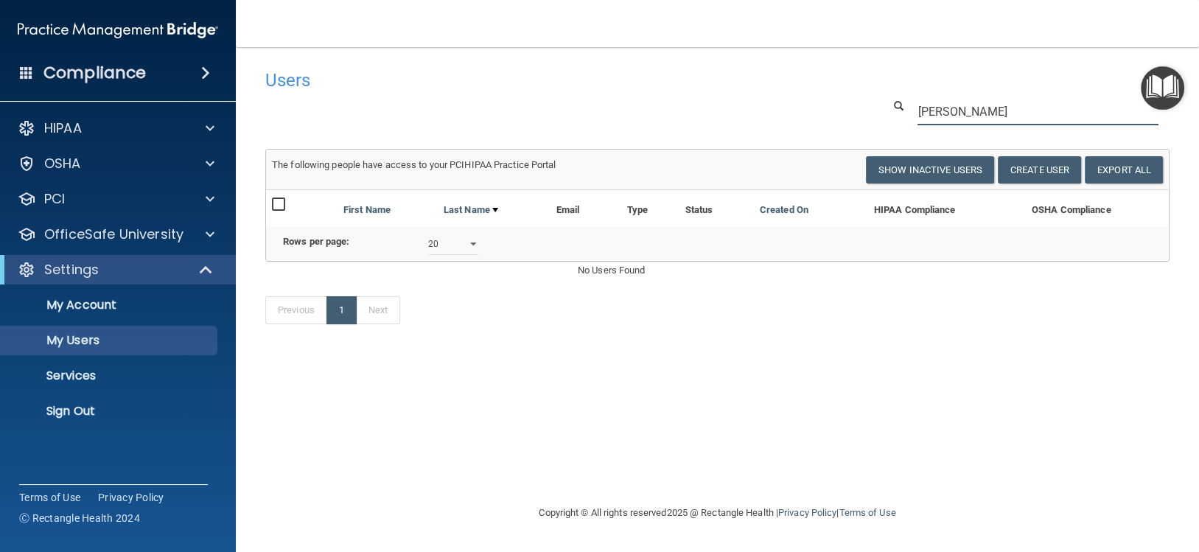
drag, startPoint x: 968, startPoint y: 118, endPoint x: 889, endPoint y: 115, distance: 79.7
click at [889, 115] on div "[PERSON_NAME]" at bounding box center [1026, 111] width 309 height 27
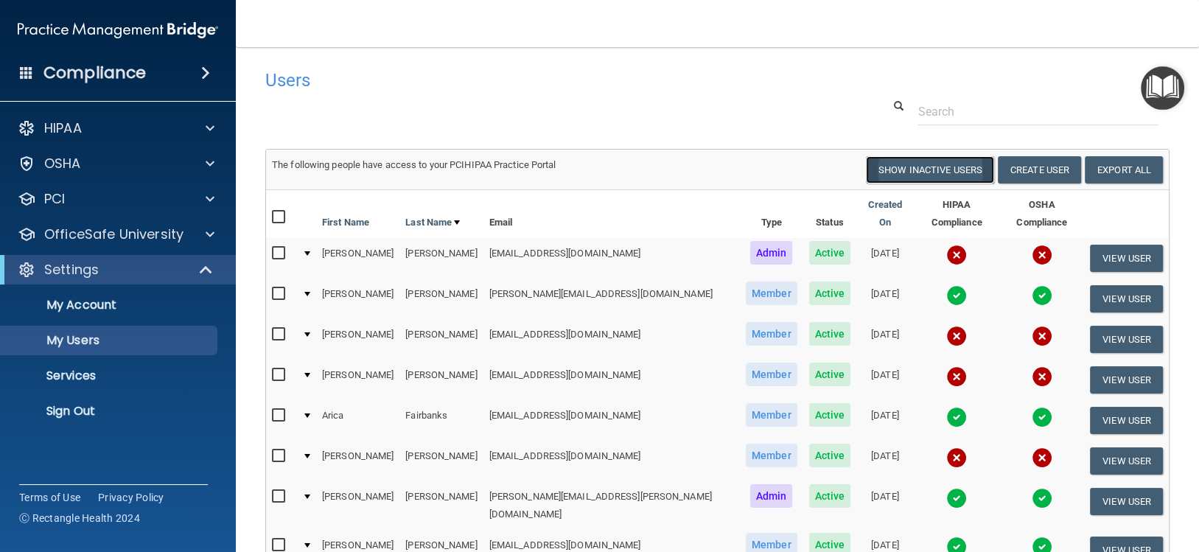
click at [918, 169] on button "Show Inactive Users" at bounding box center [930, 169] width 128 height 27
select select "20"
click at [919, 162] on button "Show Inactive Users" at bounding box center [930, 169] width 128 height 27
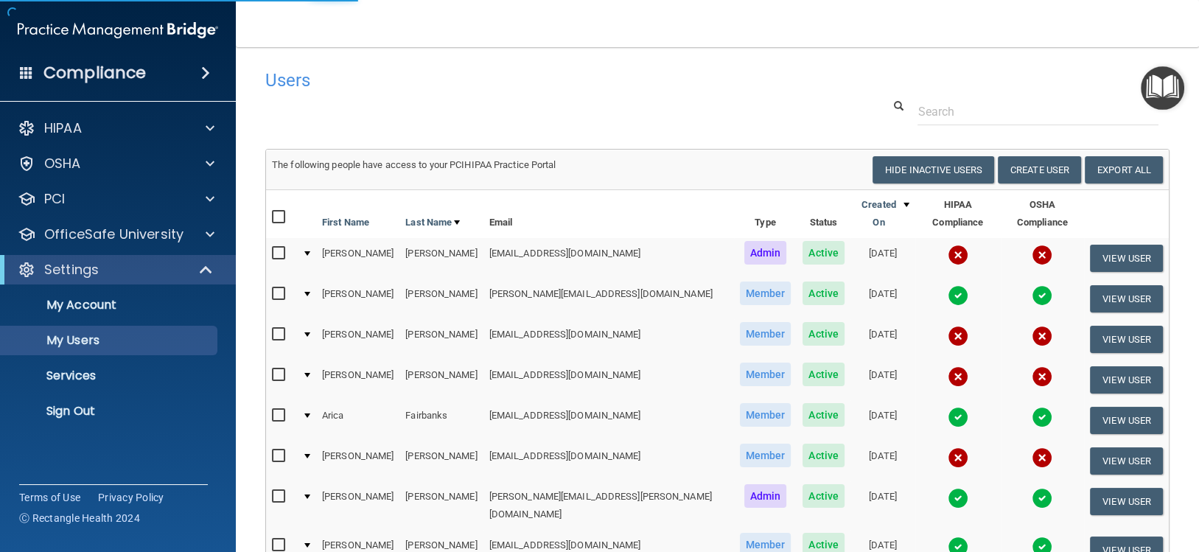
select select "20"
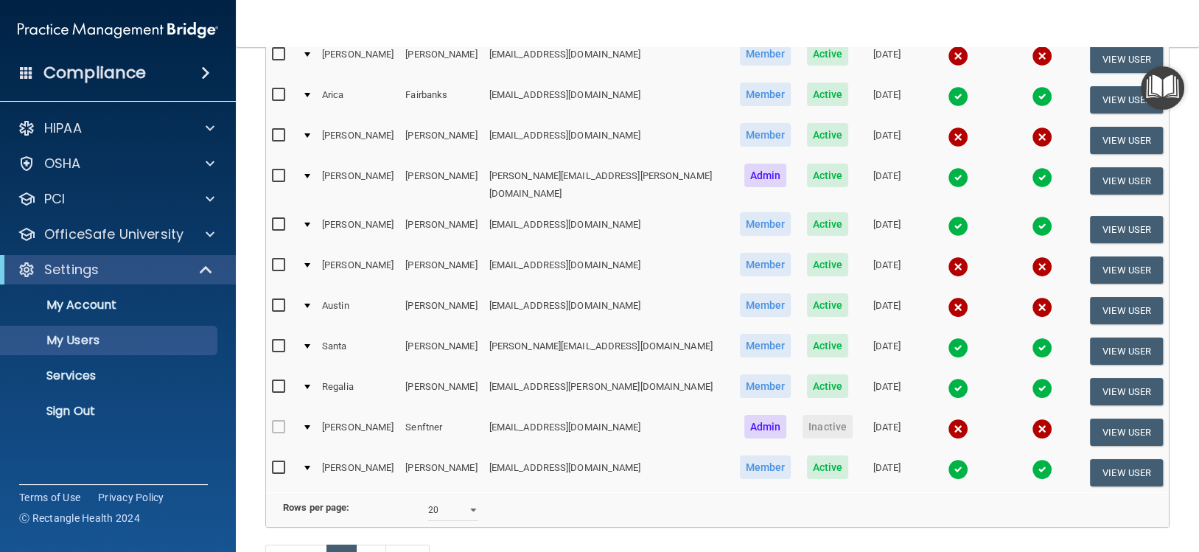
scroll to position [589, 0]
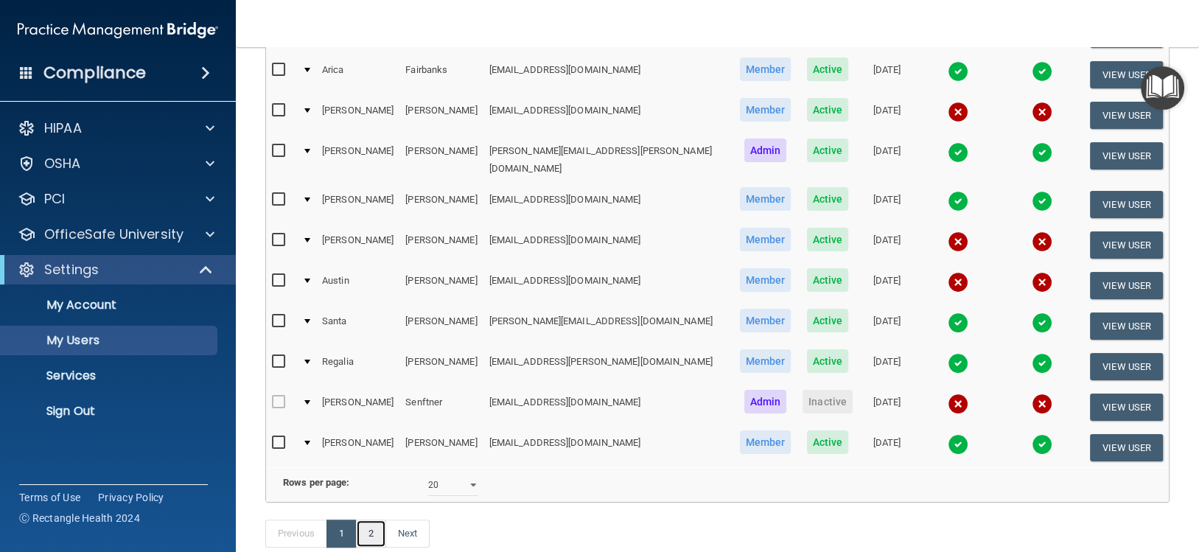
click at [374, 530] on link "2" at bounding box center [371, 534] width 30 height 28
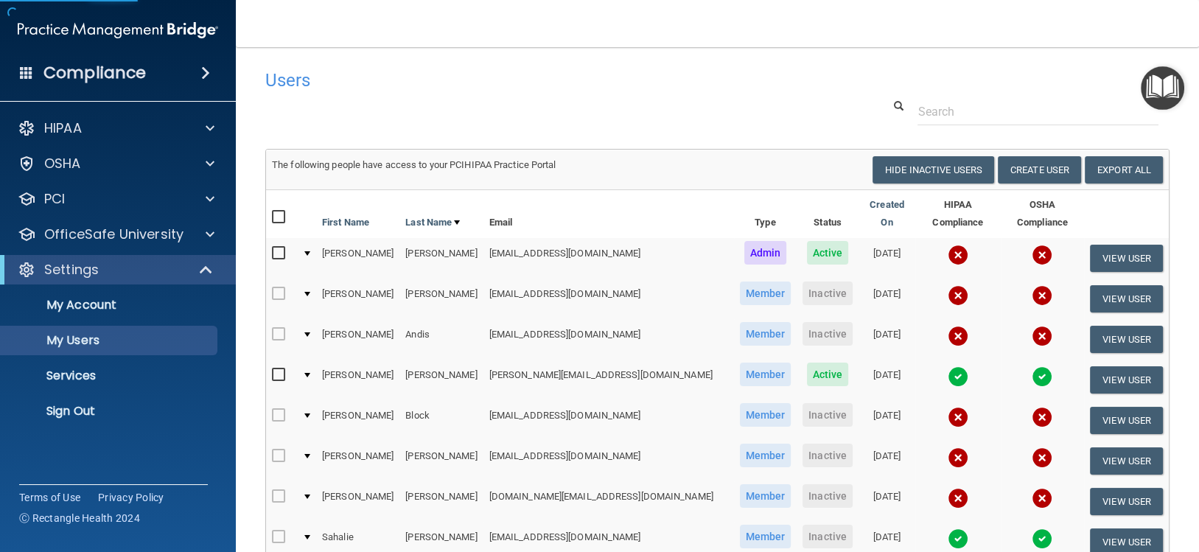
select select "20"
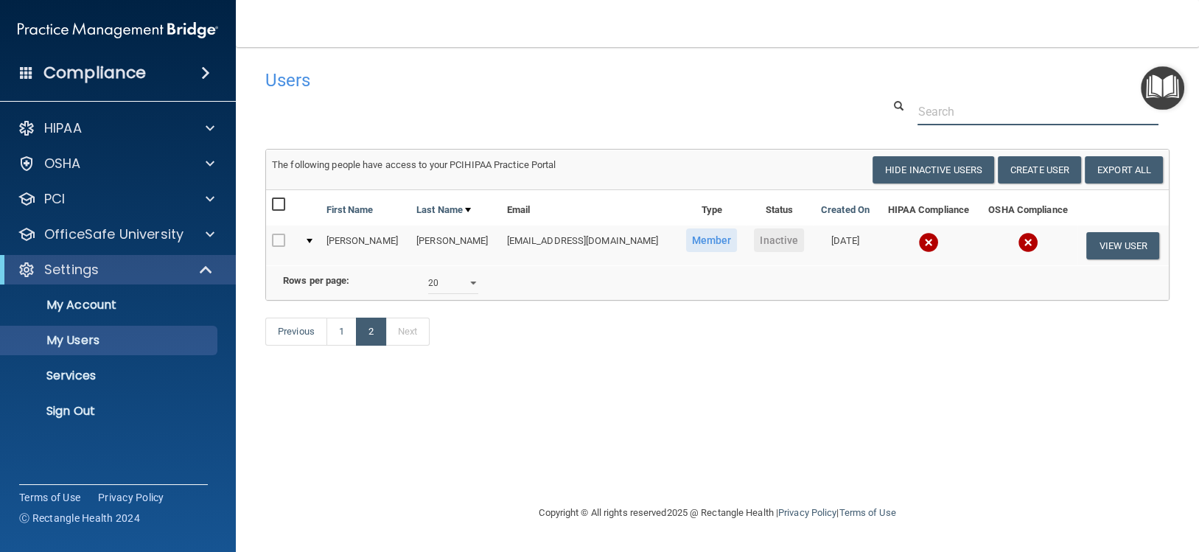
click at [950, 115] on input "text" at bounding box center [1038, 111] width 241 height 27
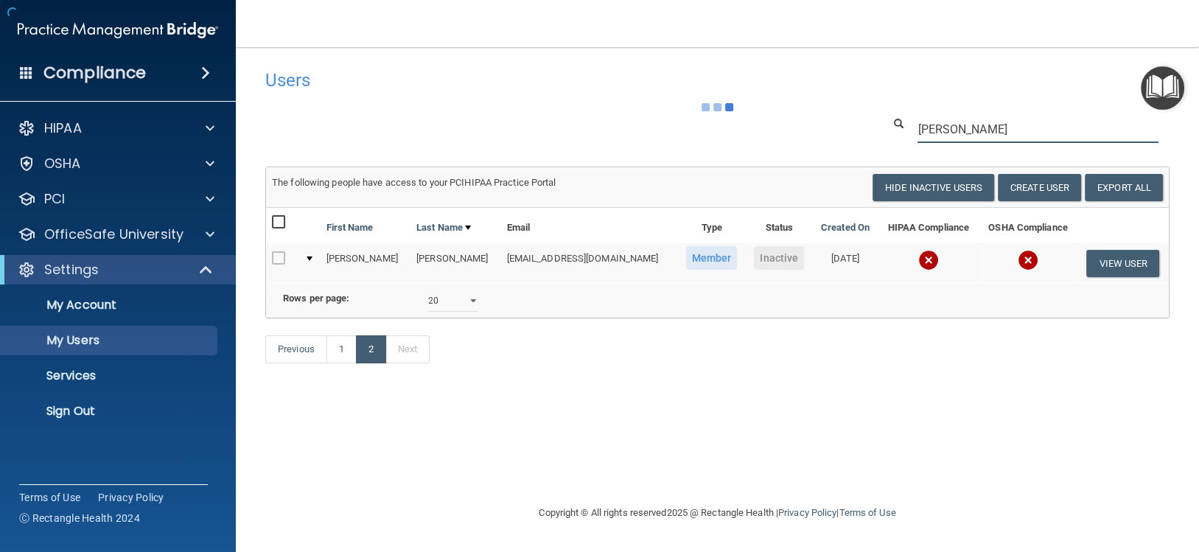
type input "[PERSON_NAME]"
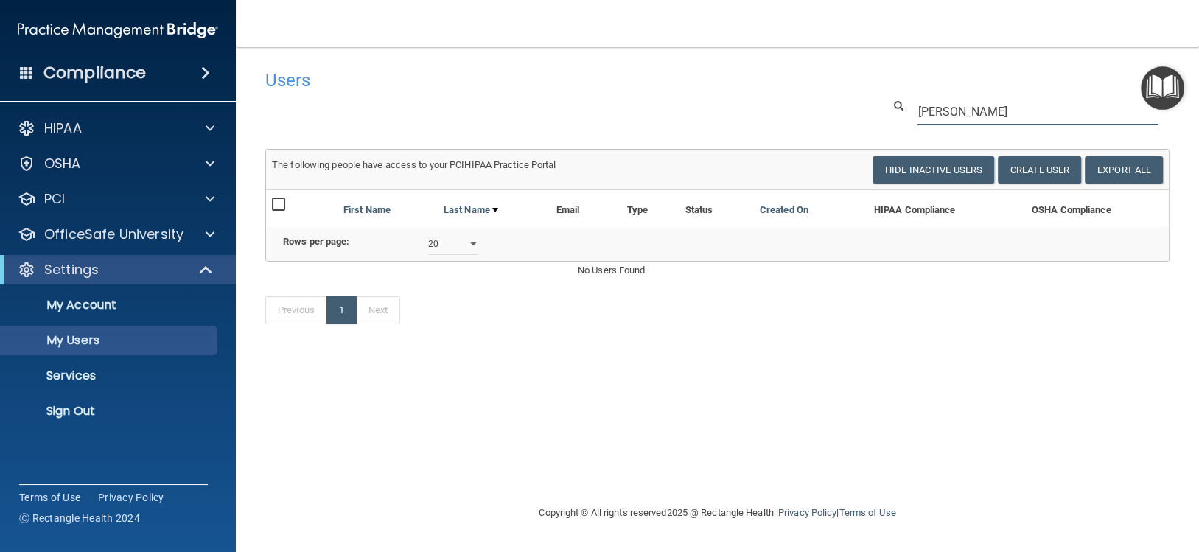
drag, startPoint x: 966, startPoint y: 112, endPoint x: 820, endPoint y: 104, distance: 145.4
click at [827, 104] on div "[PERSON_NAME]" at bounding box center [717, 111] width 926 height 27
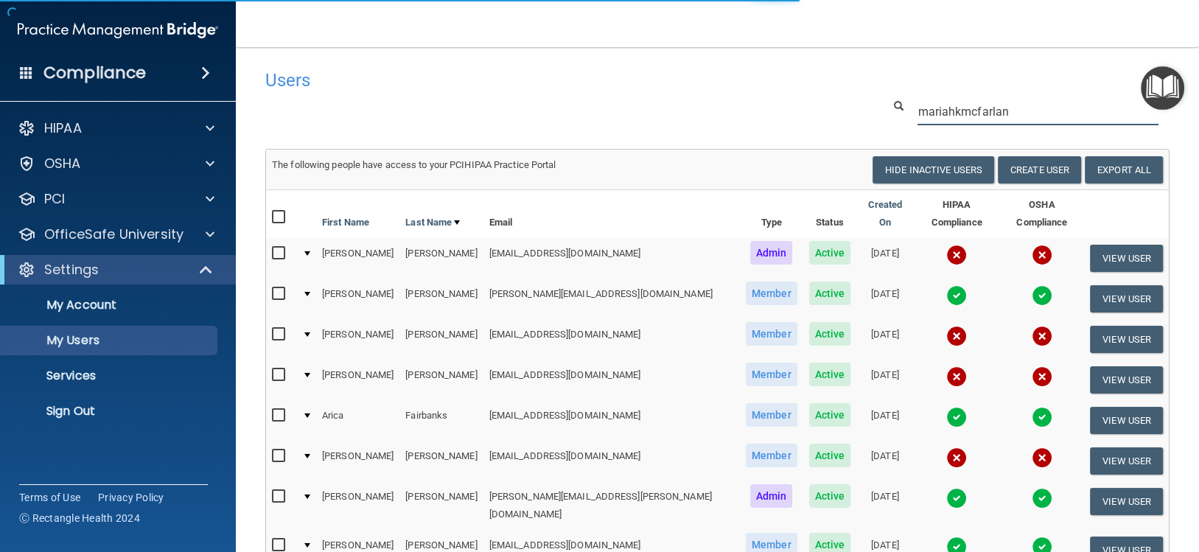
type input "mariahkmcfarland"
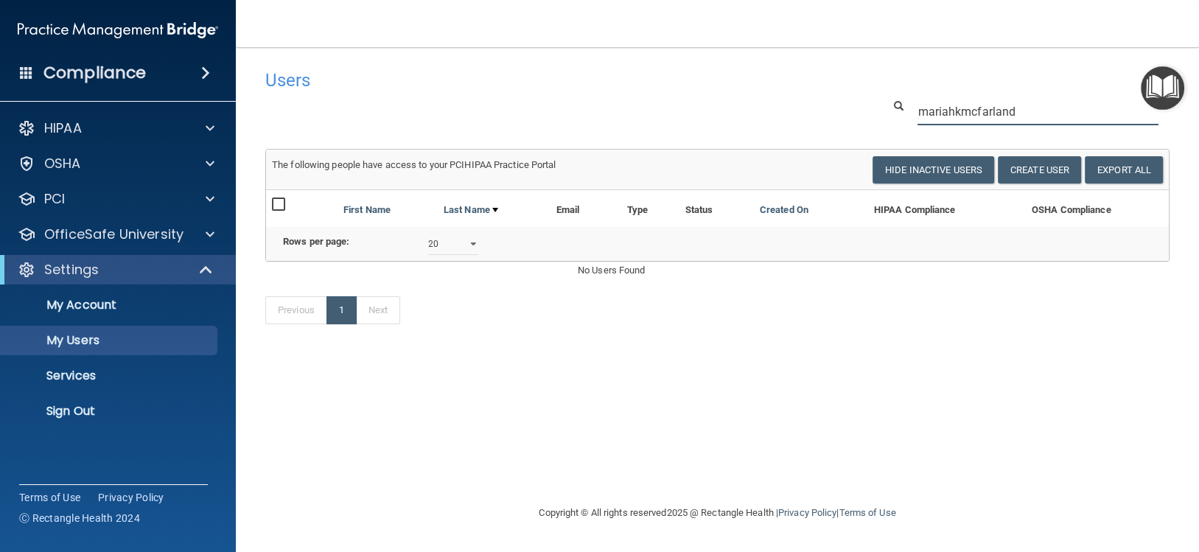
drag, startPoint x: 1017, startPoint y: 112, endPoint x: 800, endPoint y: 116, distance: 217.5
click at [806, 116] on div "mariahkmcfarland" at bounding box center [717, 111] width 926 height 27
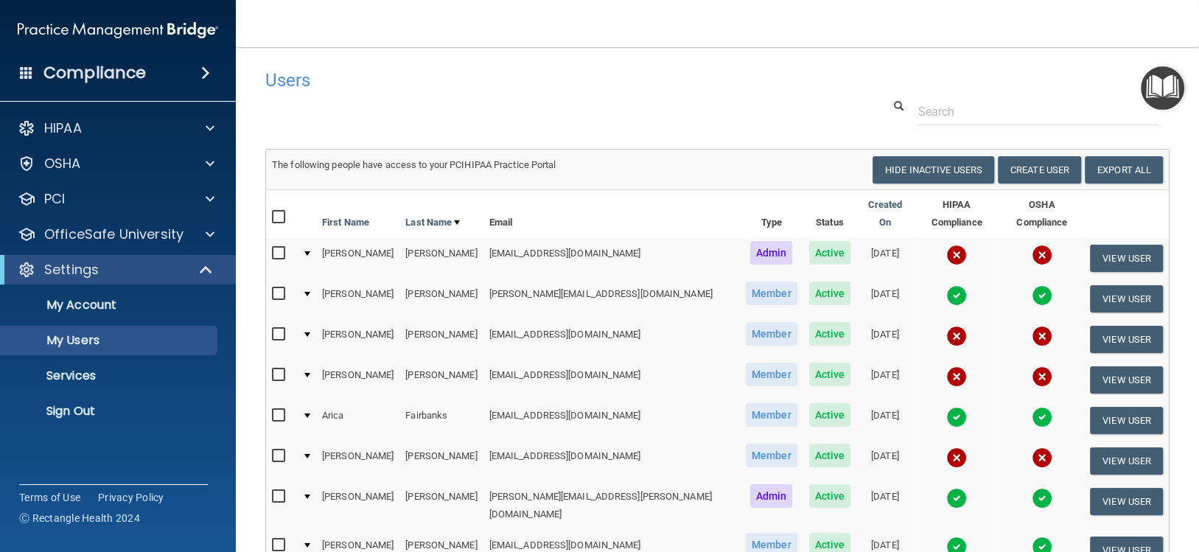
click at [280, 248] on input "checkbox" at bounding box center [280, 254] width 17 height 12
checkbox input "true"
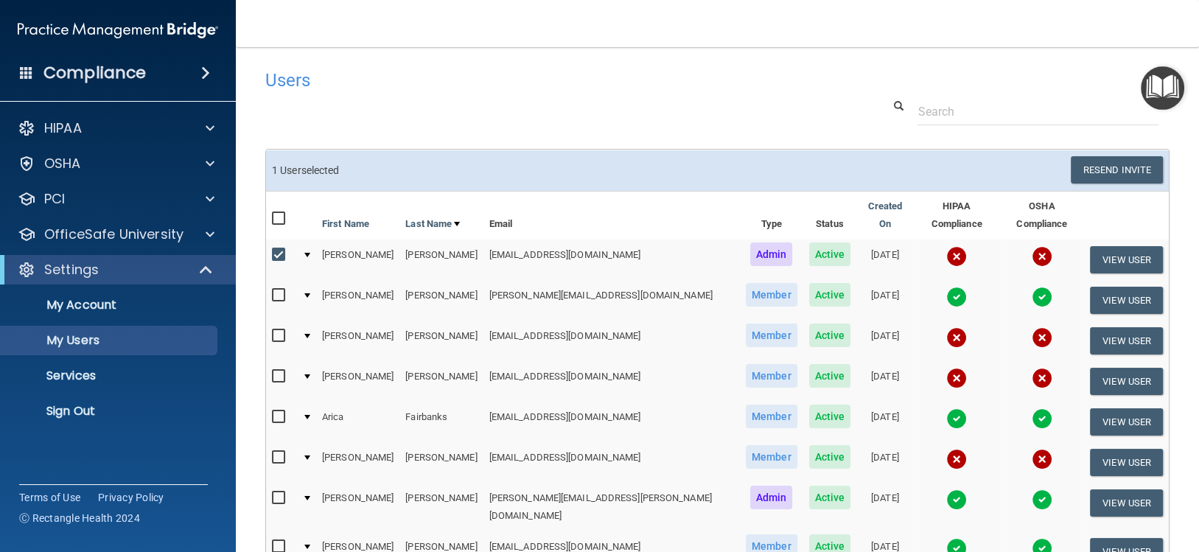
click at [272, 330] on input "checkbox" at bounding box center [280, 336] width 17 height 12
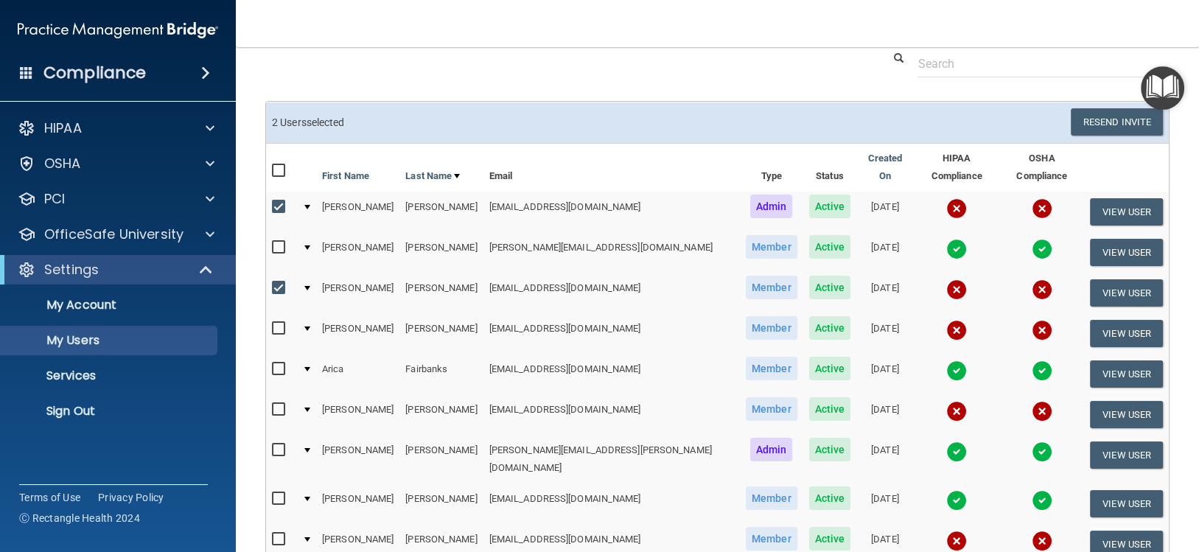
scroll to position [73, 0]
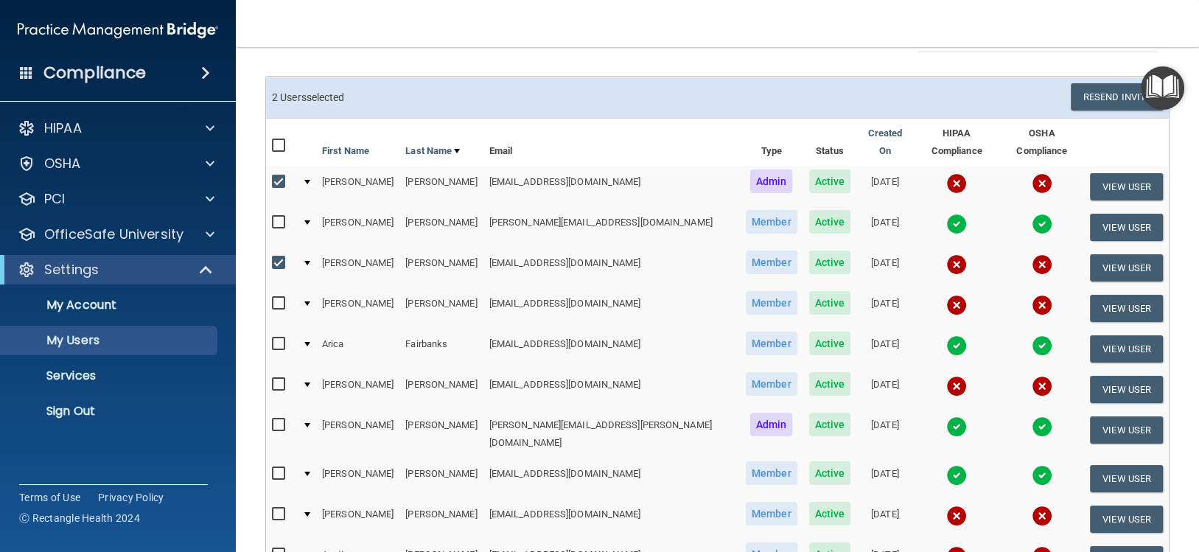
click at [284, 257] on input "checkbox" at bounding box center [280, 263] width 17 height 12
checkbox input "false"
click at [276, 379] on input "checkbox" at bounding box center [280, 385] width 17 height 12
checkbox input "true"
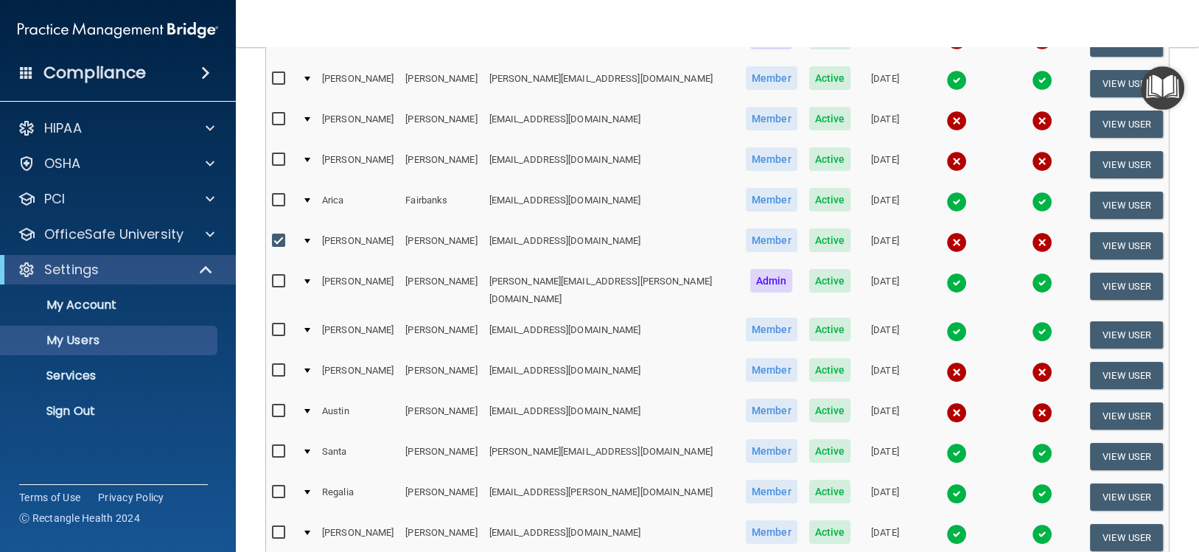
scroll to position [220, 0]
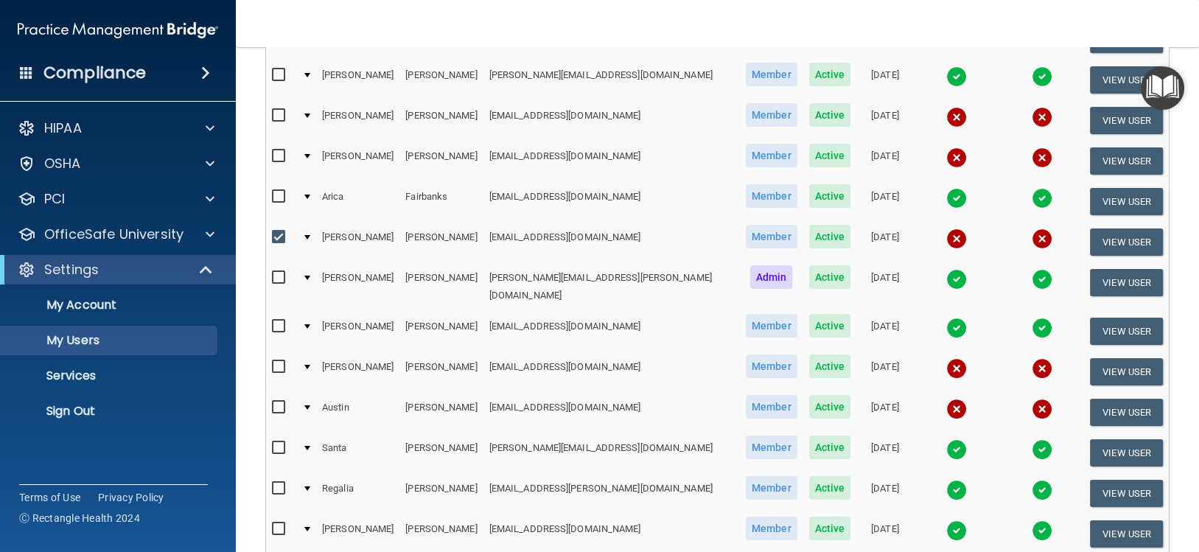
click at [276, 361] on input "checkbox" at bounding box center [280, 367] width 17 height 12
checkbox input "true"
drag, startPoint x: 280, startPoint y: 380, endPoint x: 299, endPoint y: 383, distance: 19.5
click at [280, 402] on input "checkbox" at bounding box center [280, 408] width 17 height 12
checkbox input "true"
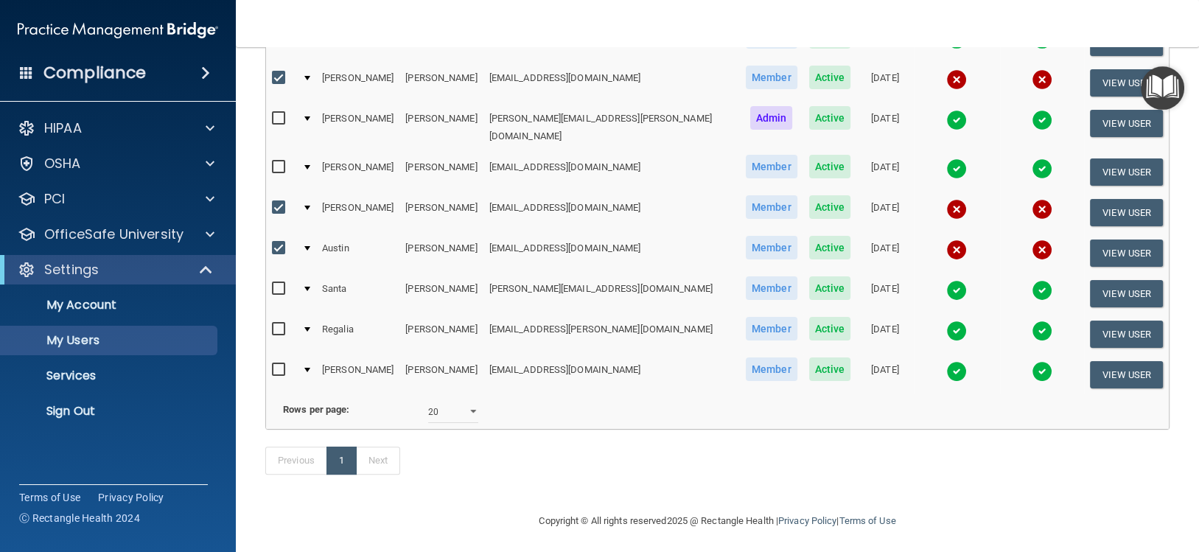
scroll to position [85, 0]
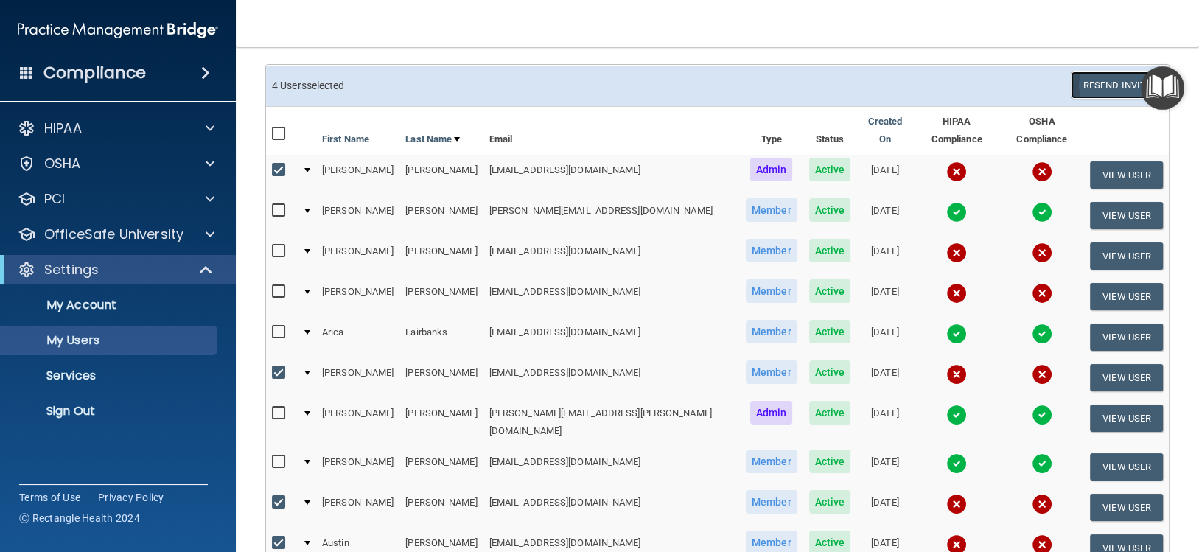
click at [1092, 85] on button "Resend Invite" at bounding box center [1117, 84] width 92 height 27
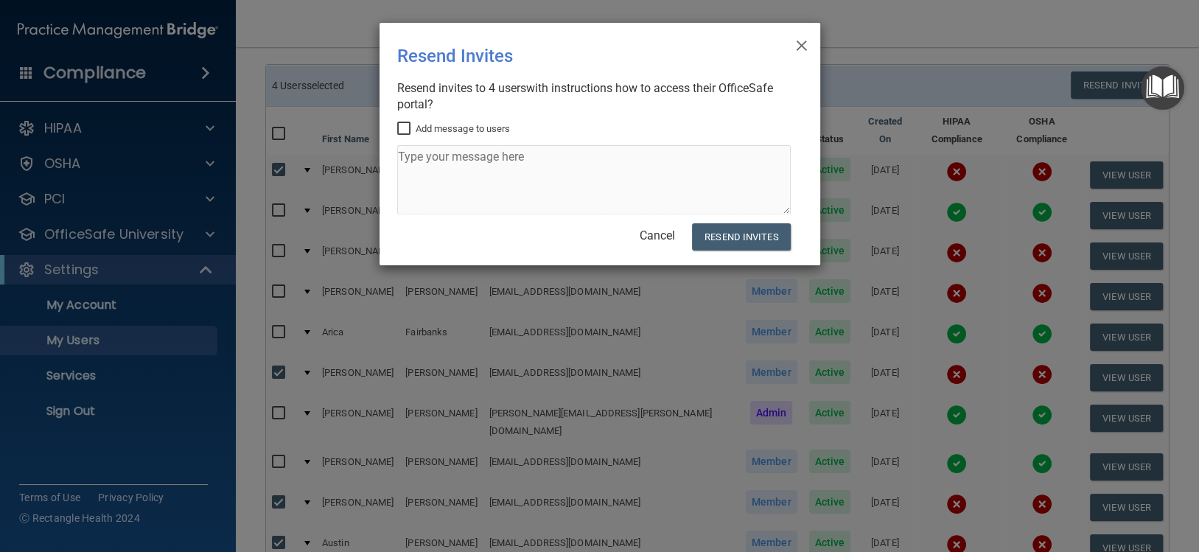
click at [402, 130] on input "Add message to users" at bounding box center [405, 129] width 17 height 12
checkbox input "true"
click at [483, 184] on textarea at bounding box center [594, 179] width 394 height 69
type textarea "p"
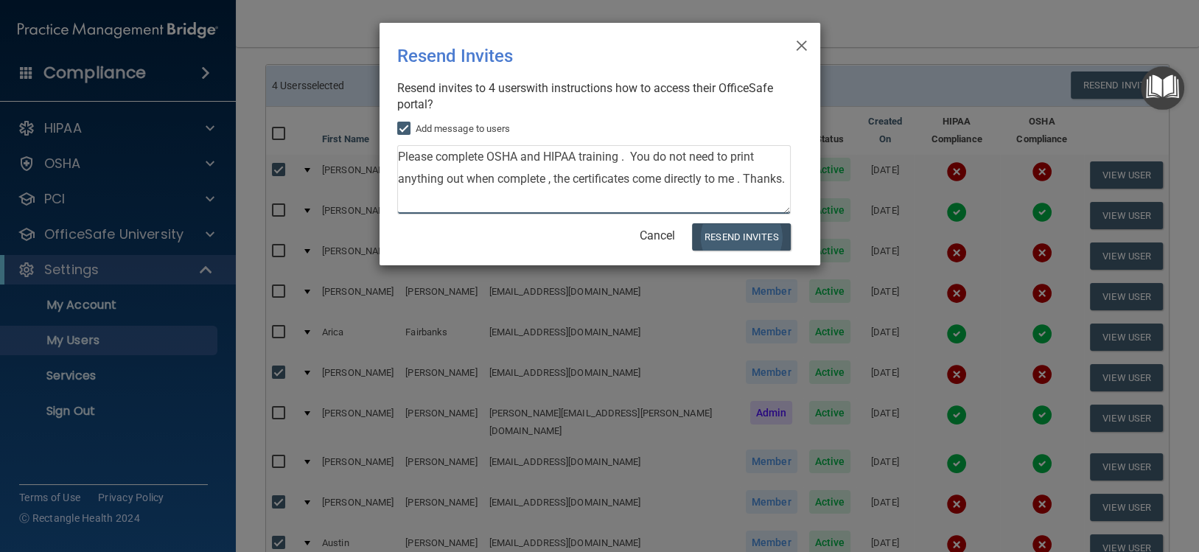
type textarea "Please complete OSHA and HIPAA training . You do not need to print anything out…"
click at [754, 239] on button "Resend Invites" at bounding box center [741, 236] width 98 height 27
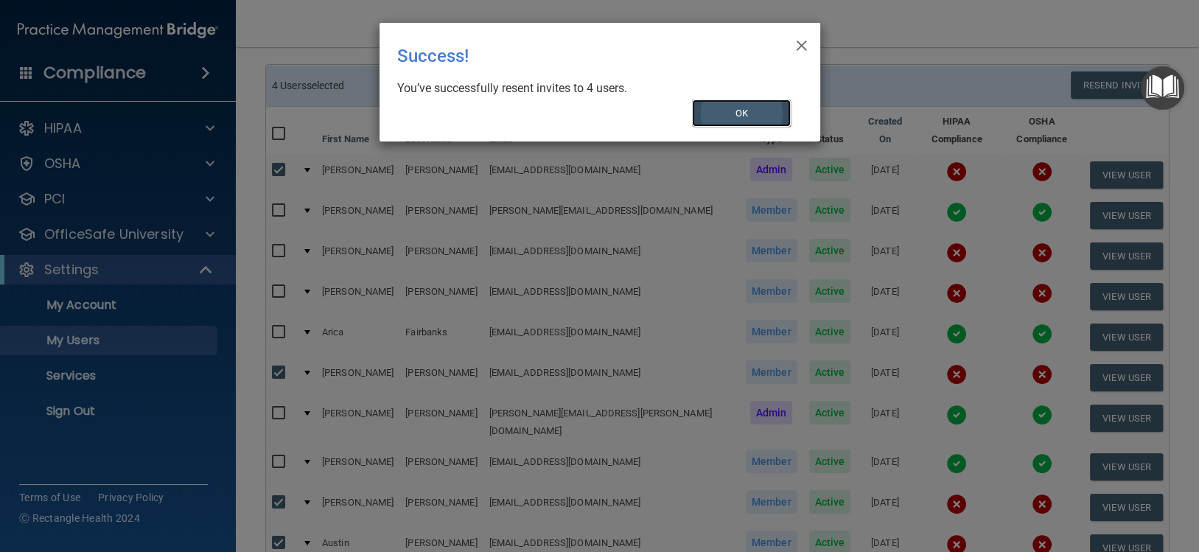
click at [776, 114] on button "OK" at bounding box center [741, 112] width 99 height 27
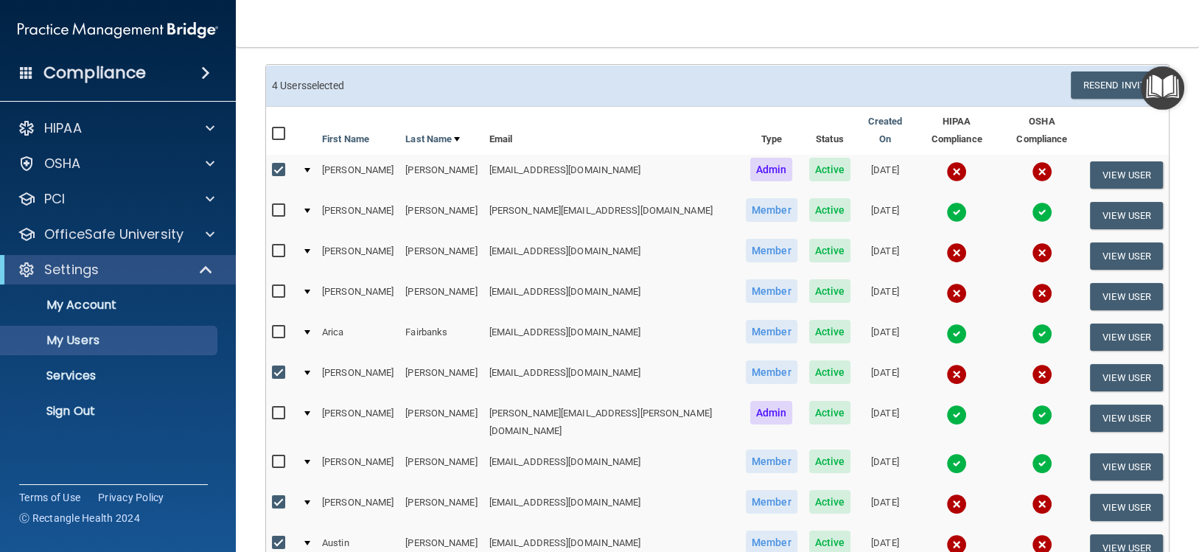
scroll to position [0, 0]
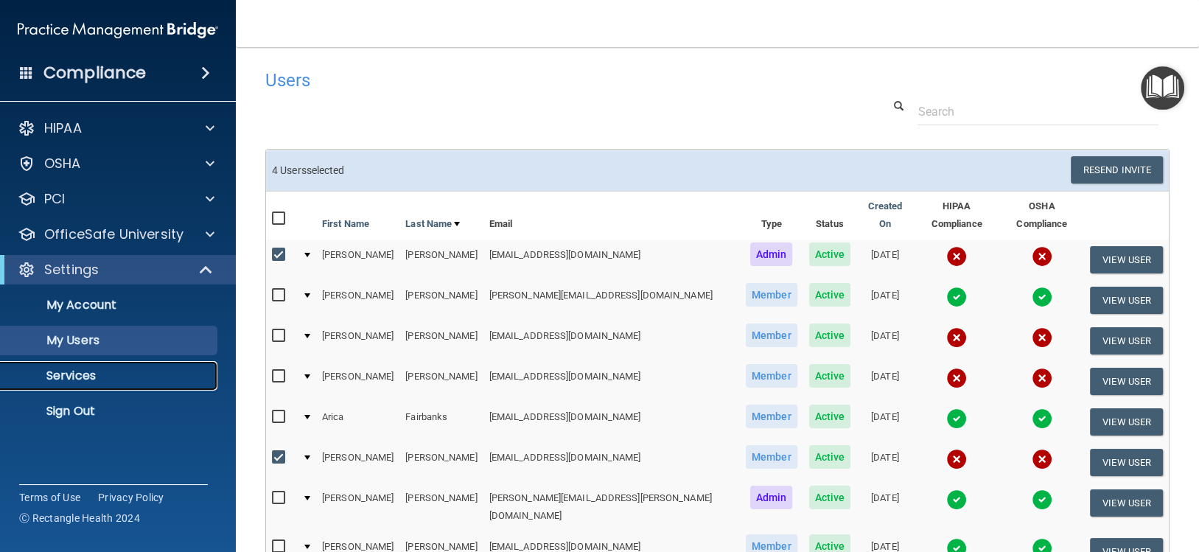
click at [88, 377] on p "Services" at bounding box center [110, 376] width 201 height 15
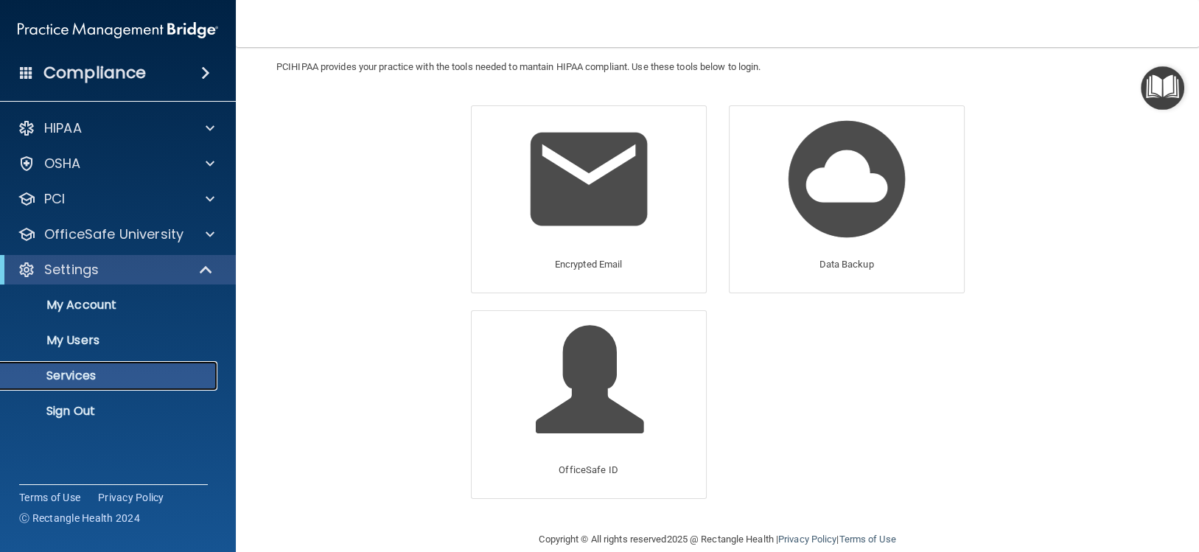
scroll to position [61, 0]
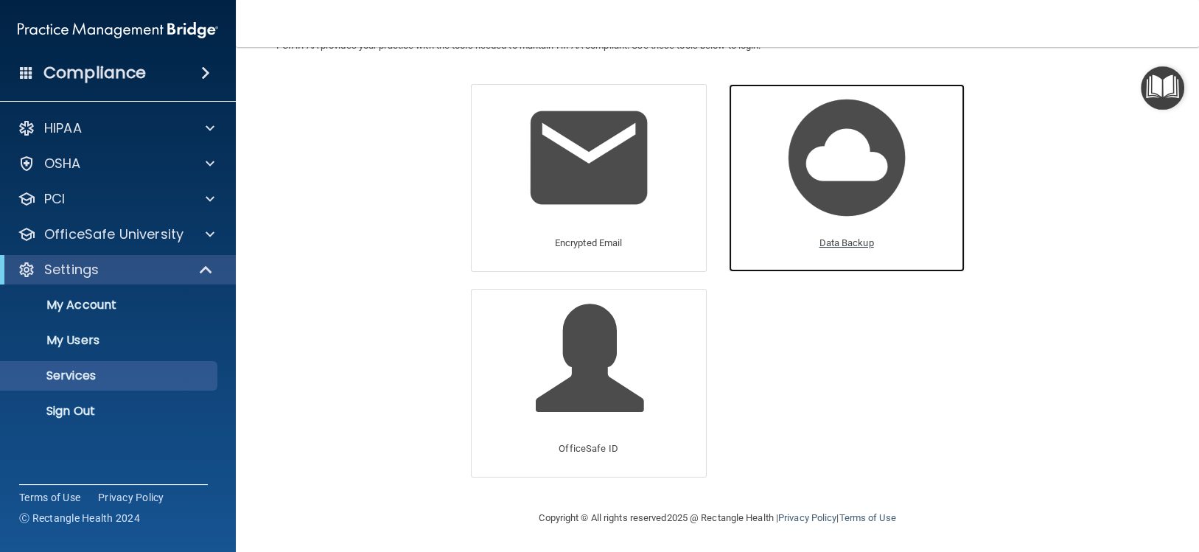
click at [853, 164] on img at bounding box center [847, 158] width 140 height 140
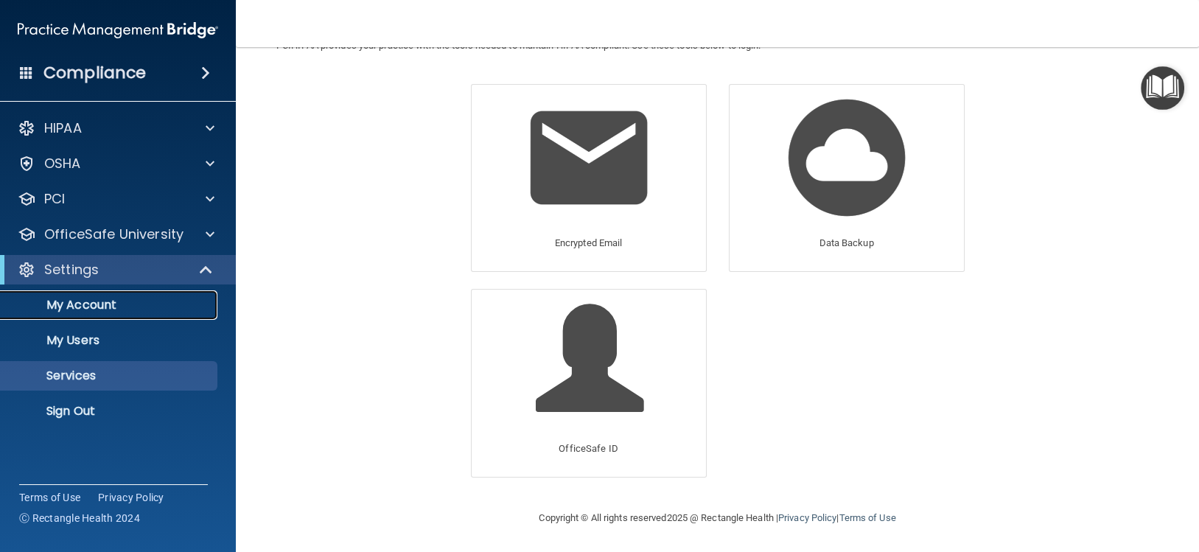
click at [97, 298] on p "My Account" at bounding box center [110, 305] width 201 height 15
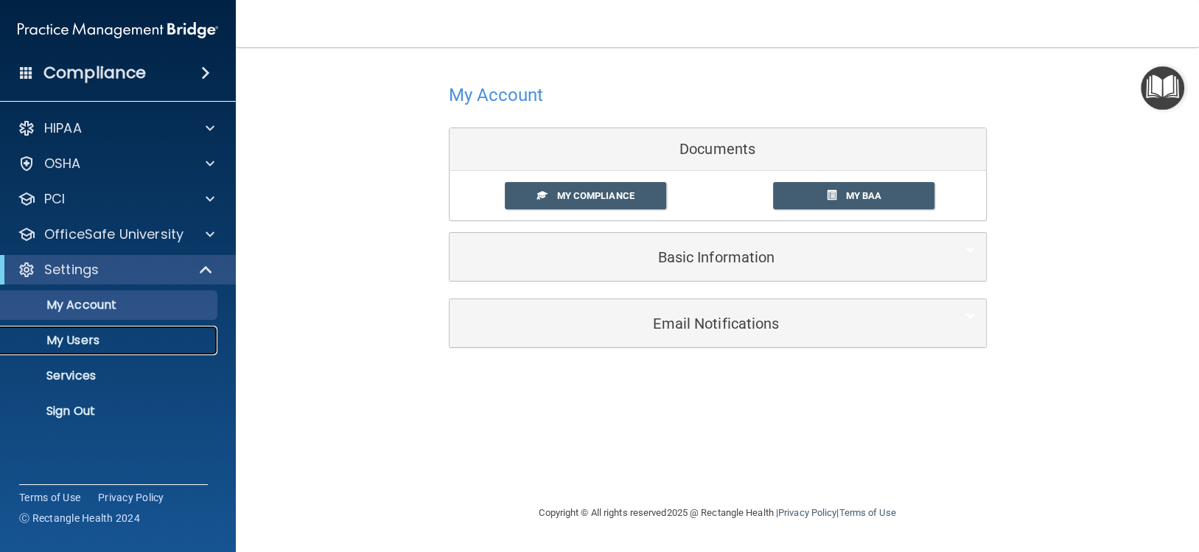
click at [96, 337] on p "My Users" at bounding box center [110, 340] width 201 height 15
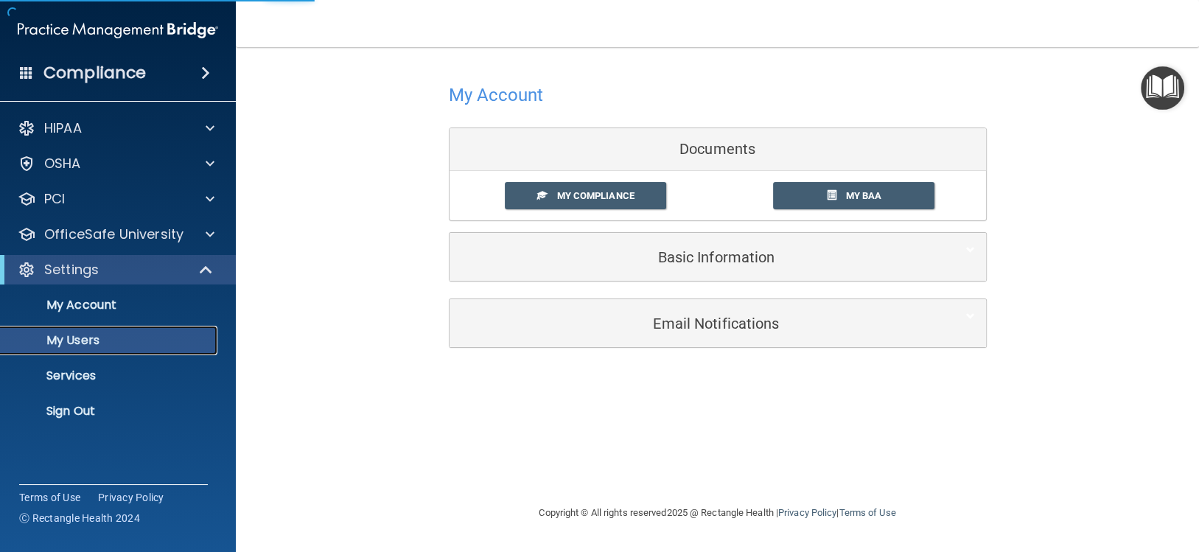
select select "20"
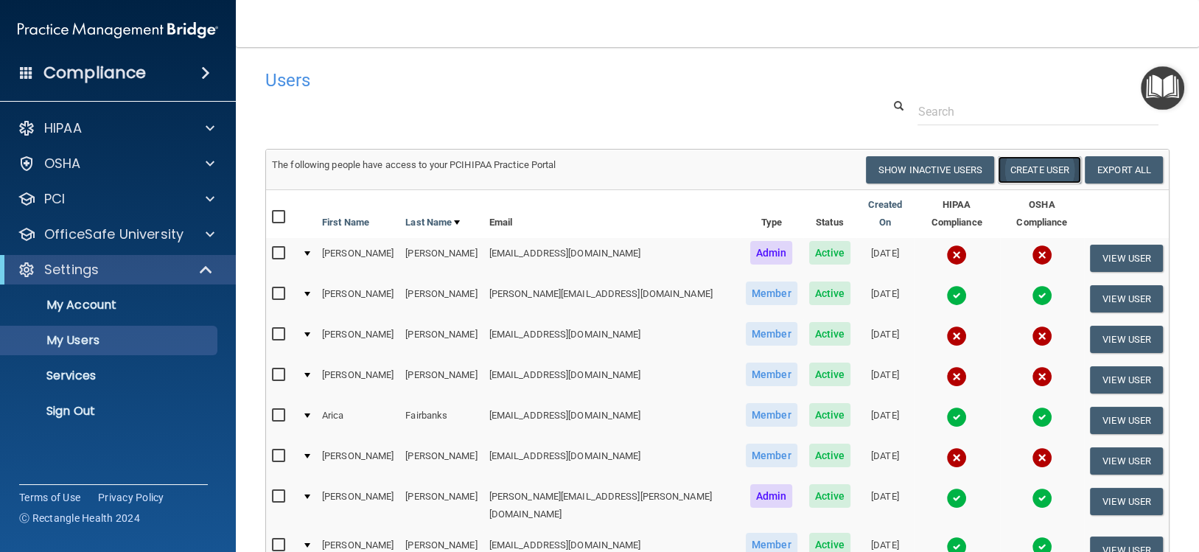
click at [1037, 172] on button "Create User" at bounding box center [1039, 169] width 83 height 27
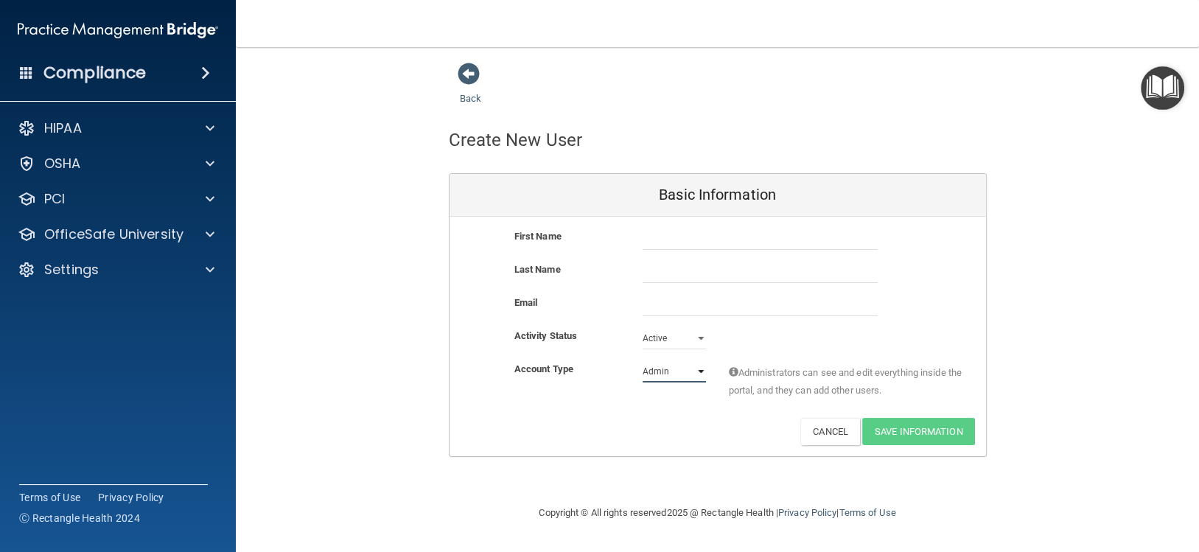
click at [662, 366] on select "Admin Member" at bounding box center [674, 371] width 63 height 22
select select "practice_member"
click at [643, 360] on select "Admin Member" at bounding box center [674, 371] width 63 height 22
click at [678, 247] on input "text" at bounding box center [760, 239] width 235 height 22
type input "[PERSON_NAME]"
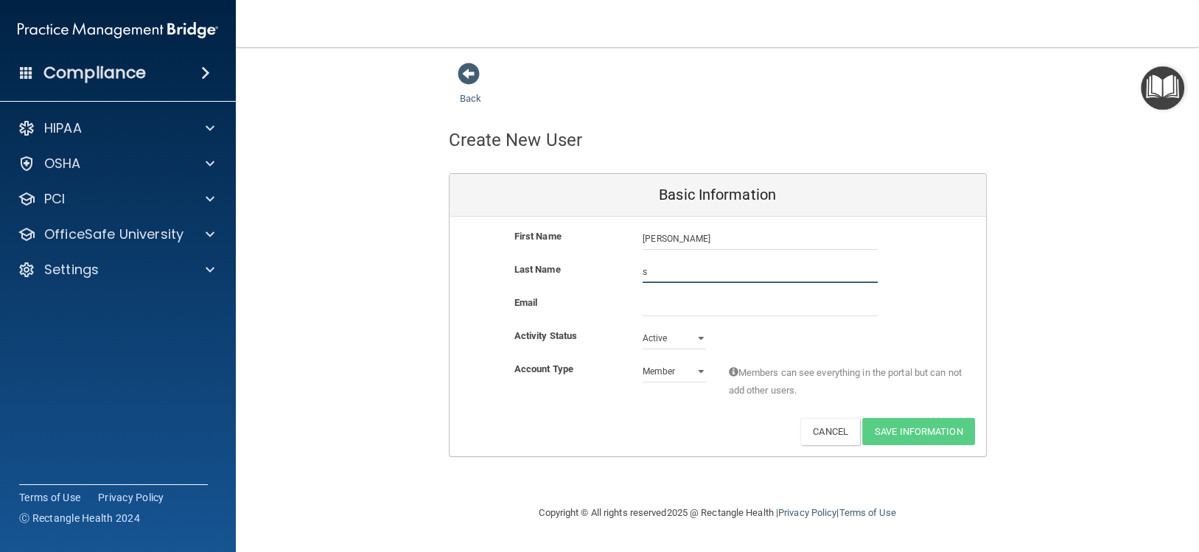
type input "[PERSON_NAME]"
click at [678, 304] on input "email" at bounding box center [760, 305] width 235 height 22
type input "[EMAIL_ADDRESS][DOMAIN_NAME]"
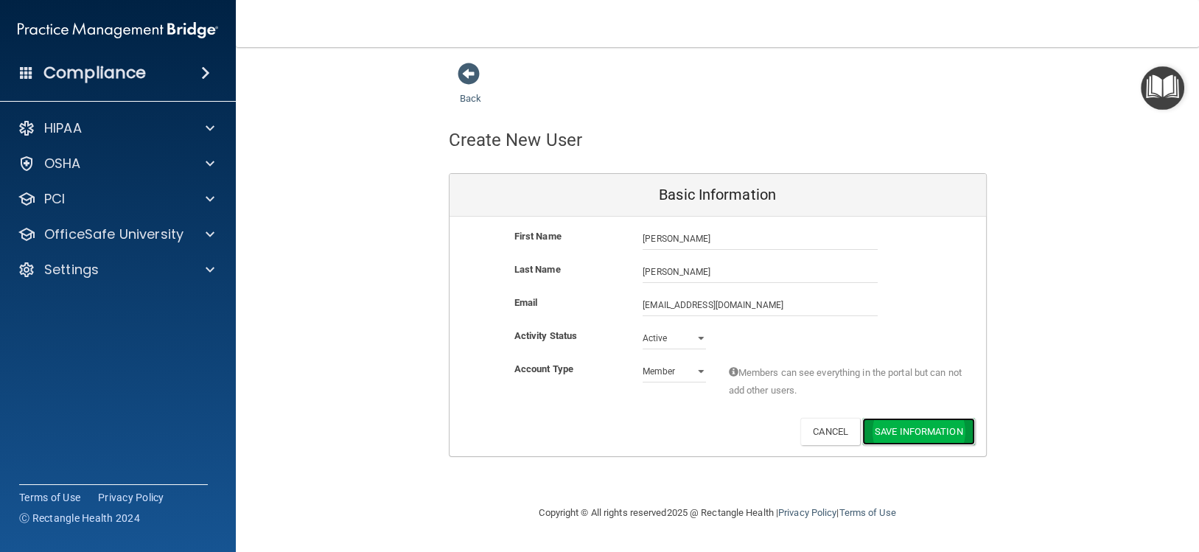
click at [947, 427] on button "Save Information" at bounding box center [918, 431] width 113 height 27
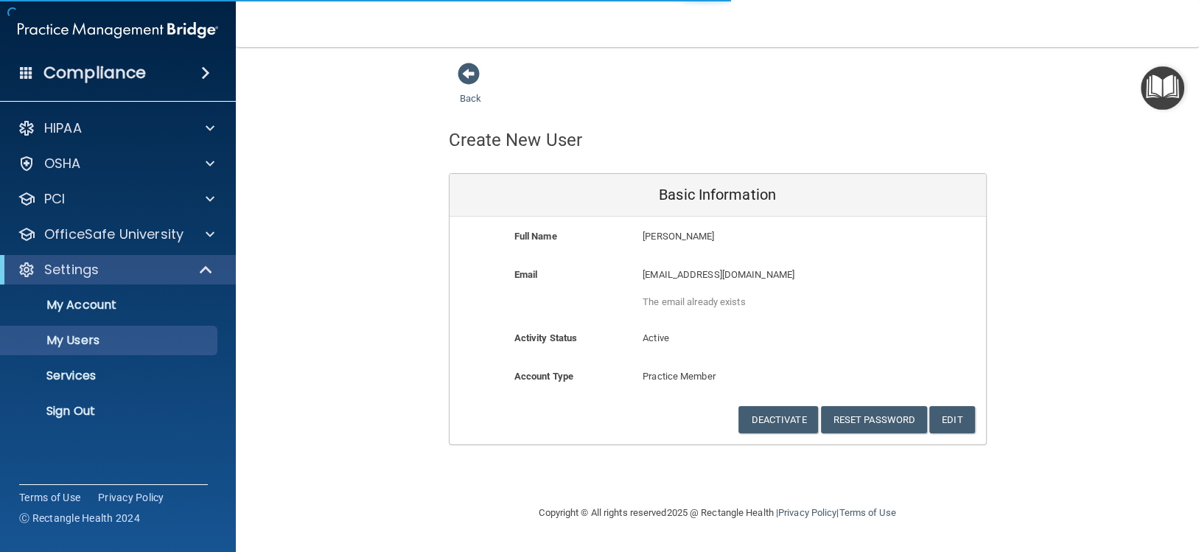
select select "20"
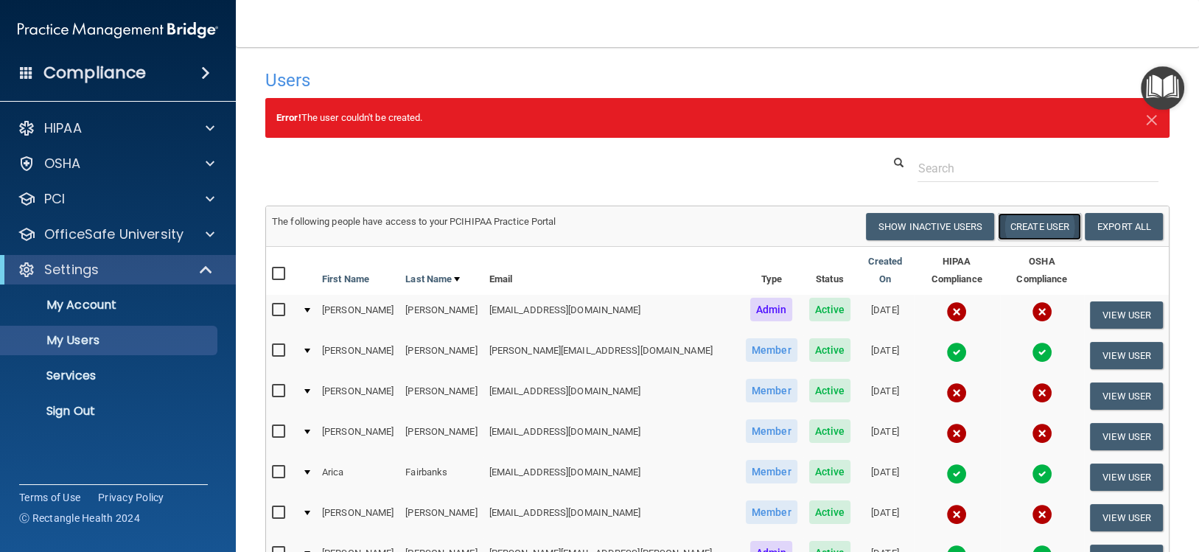
click at [1025, 226] on button "Create User" at bounding box center [1039, 226] width 83 height 27
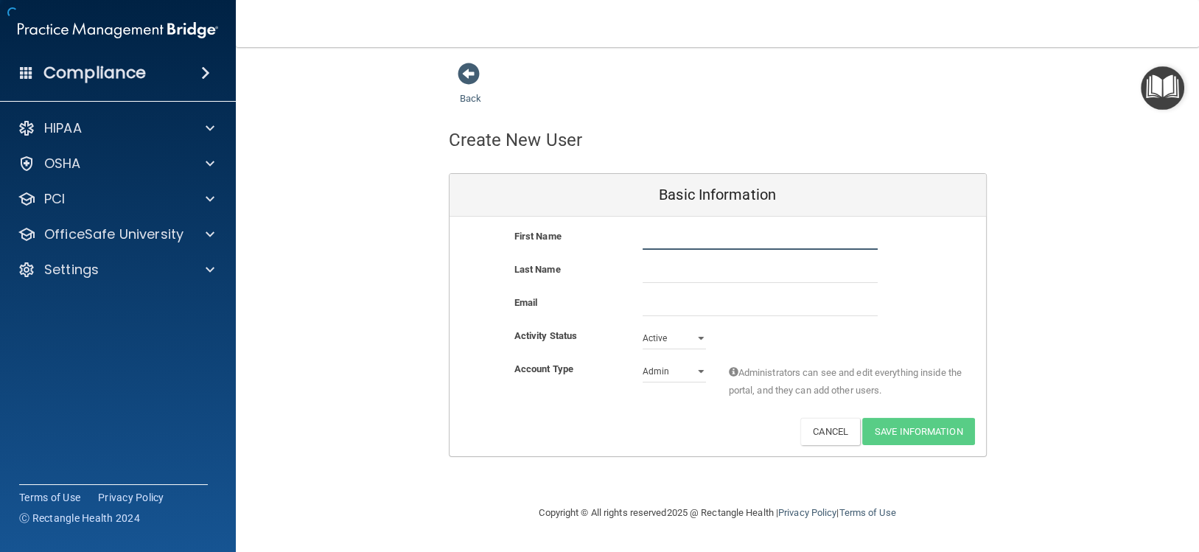
click at [673, 239] on input "text" at bounding box center [760, 239] width 235 height 22
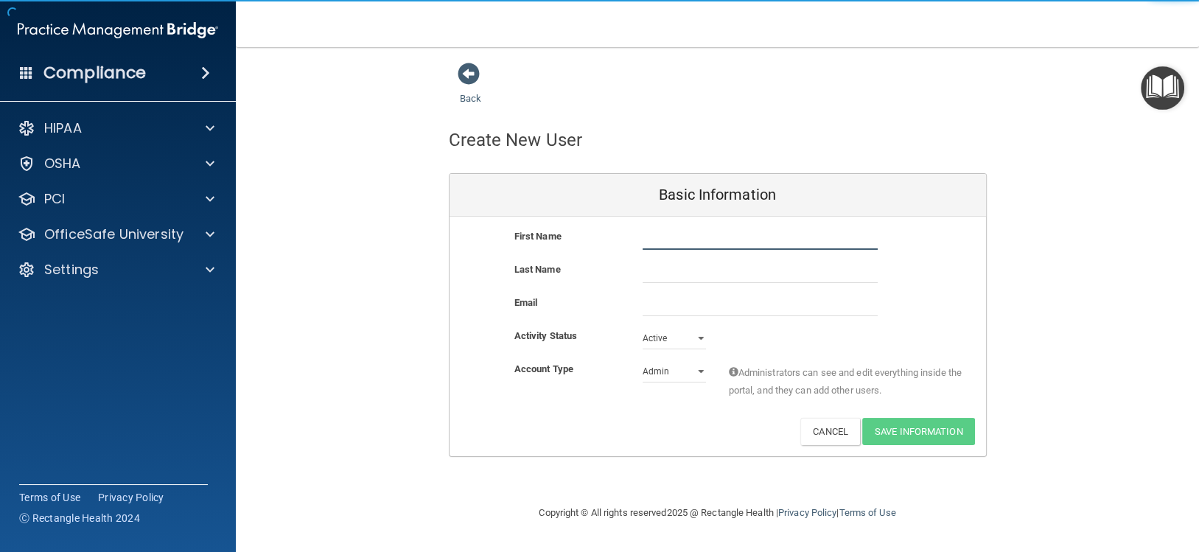
type input "[PERSON_NAME]"
click at [745, 276] on input "text" at bounding box center [760, 272] width 235 height 22
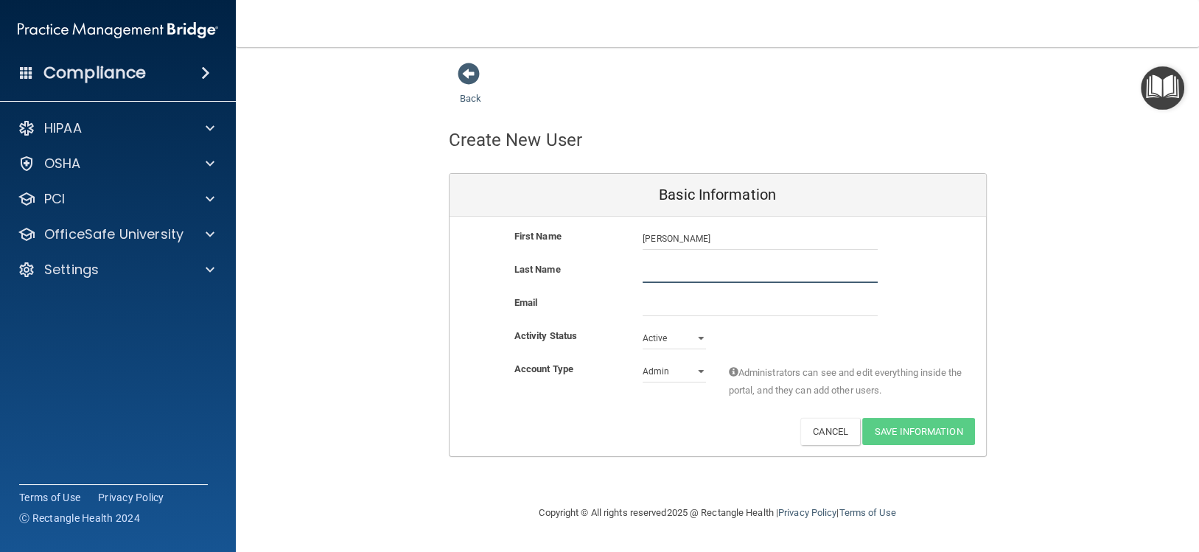
type input "[PERSON_NAME]"
click at [659, 307] on input "email" at bounding box center [760, 305] width 235 height 22
type input "[EMAIL_ADDRESS][DOMAIN_NAME]"
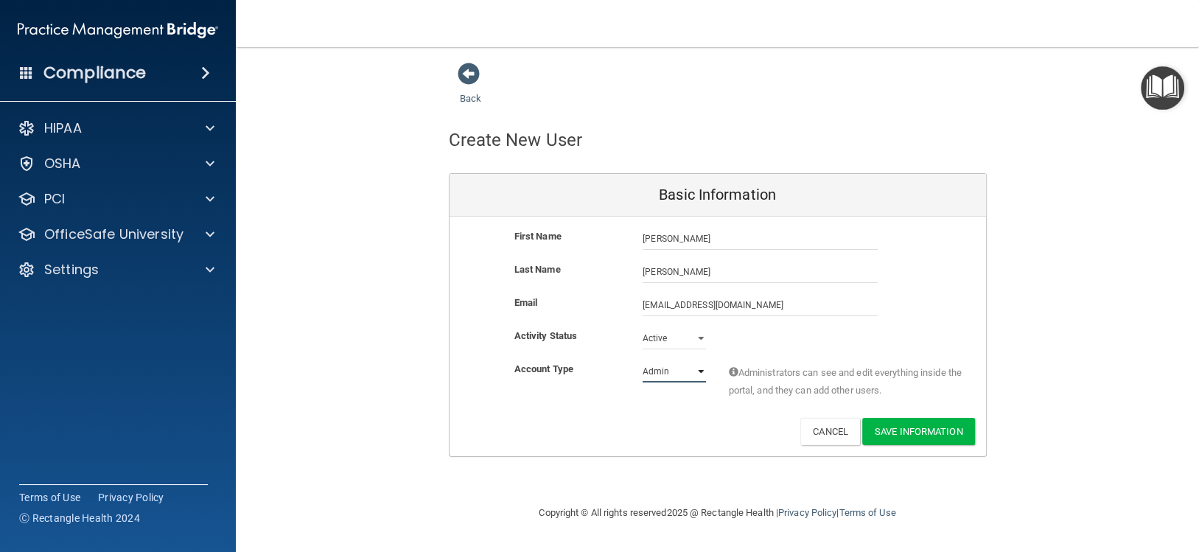
click at [673, 377] on select "Admin Member" at bounding box center [674, 371] width 63 height 22
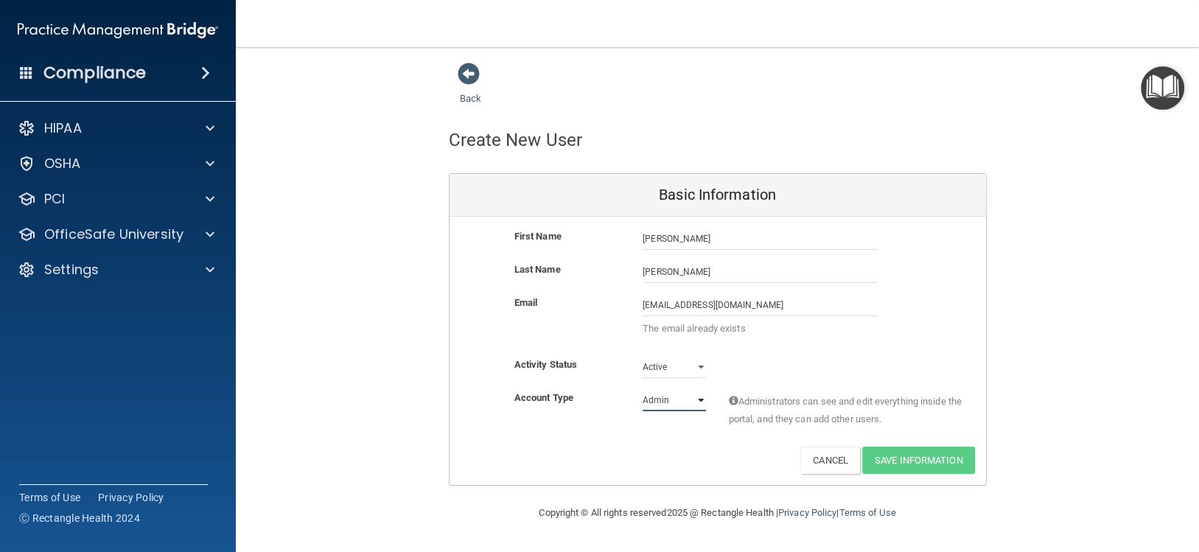
select select "practice_member"
click at [643, 389] on select "Admin Member" at bounding box center [674, 400] width 63 height 22
click at [960, 398] on span "Members can see everything in the portal but can not add other users." at bounding box center [845, 410] width 235 height 35
click at [795, 329] on p "The email already exists" at bounding box center [760, 329] width 235 height 18
click at [774, 298] on input "[EMAIL_ADDRESS][DOMAIN_NAME]" at bounding box center [760, 305] width 235 height 22
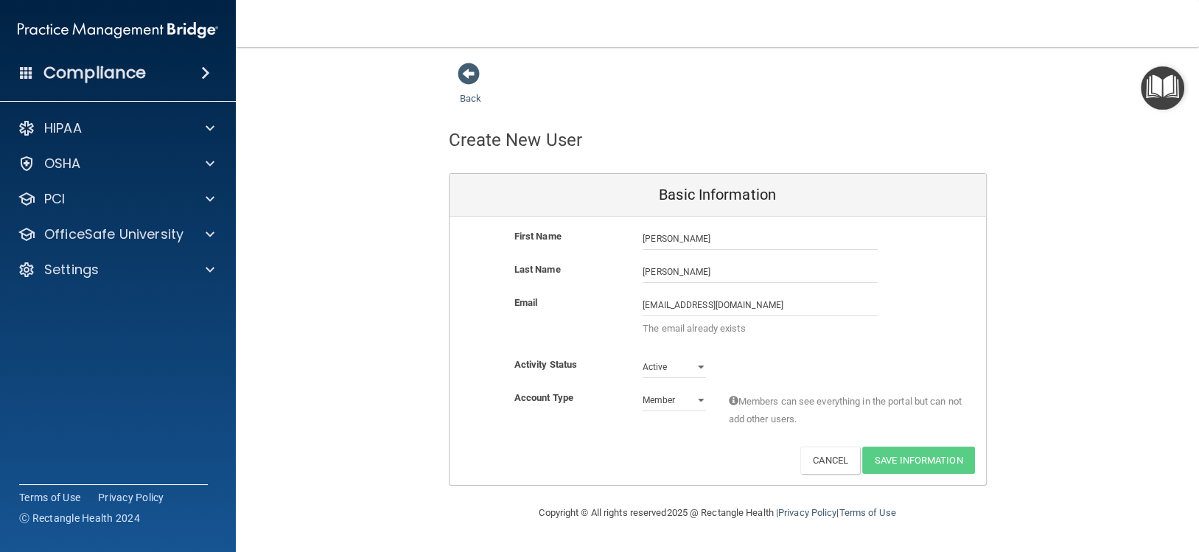
click at [946, 324] on div "Email [EMAIL_ADDRESS][DOMAIN_NAME] [EMAIL_ADDRESS][DOMAIN_NAME] The email alrea…" at bounding box center [718, 325] width 537 height 62
click at [776, 307] on input "[EMAIL_ADDRESS][DOMAIN_NAME]" at bounding box center [760, 305] width 235 height 22
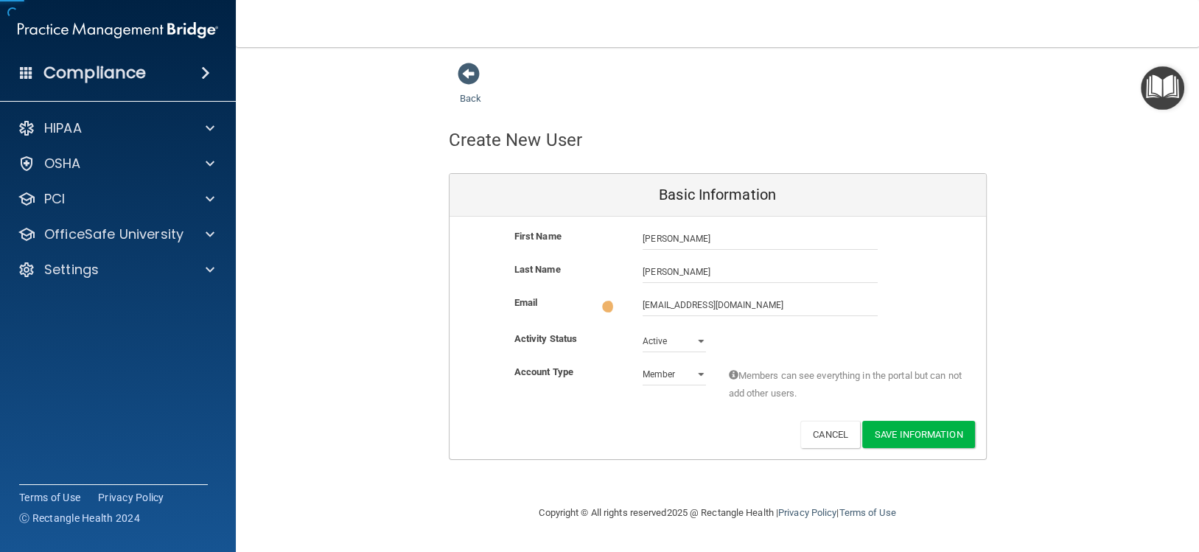
click at [918, 467] on div "Back Create New User Basic Information First Name [PERSON_NAME] [PERSON_NAME] L…" at bounding box center [717, 275] width 904 height 427
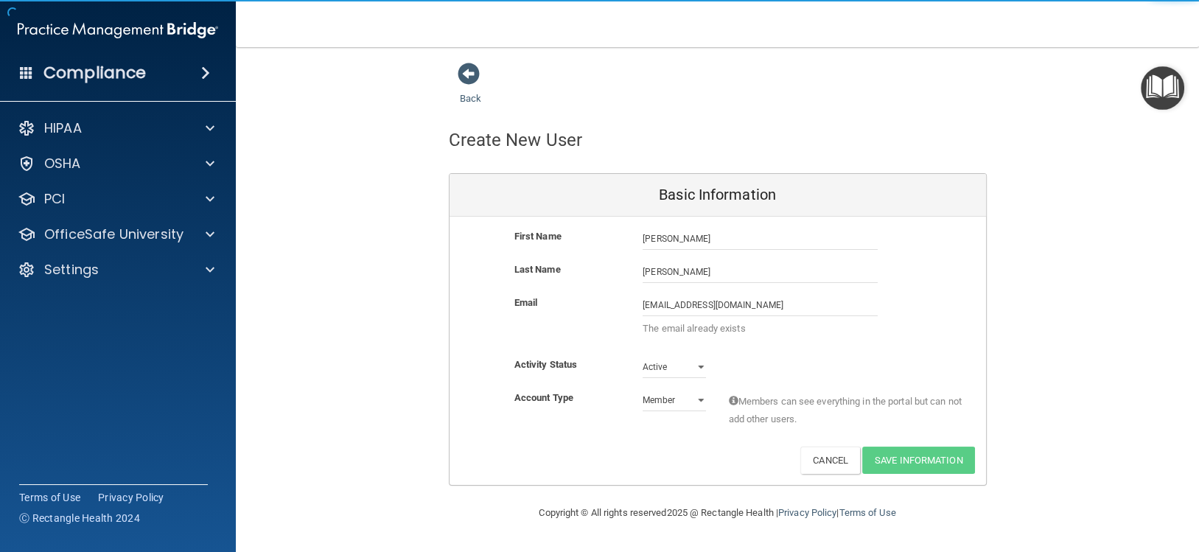
click at [932, 444] on div "Account Type Practice Member Admin Member Financial Institution Business Associ…" at bounding box center [718, 417] width 537 height 57
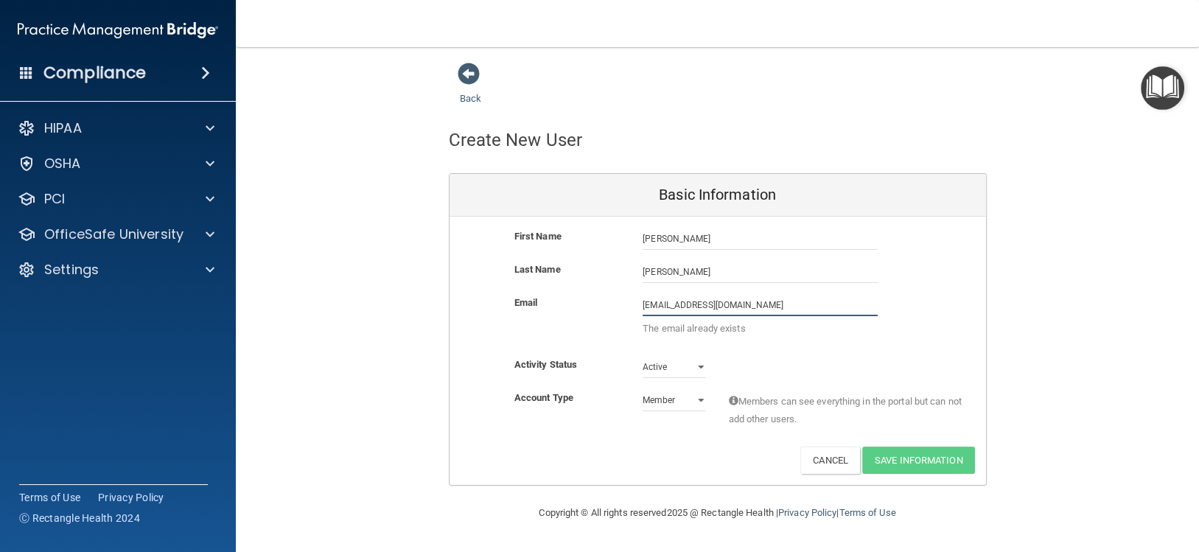
click at [796, 298] on input "[EMAIL_ADDRESS][DOMAIN_NAME]" at bounding box center [760, 305] width 235 height 22
click at [785, 346] on div "First Name [PERSON_NAME] [PERSON_NAME] Last Name [PERSON_NAME] Email [EMAIL_ADD…" at bounding box center [718, 351] width 537 height 268
